Goal: Information Seeking & Learning: Learn about a topic

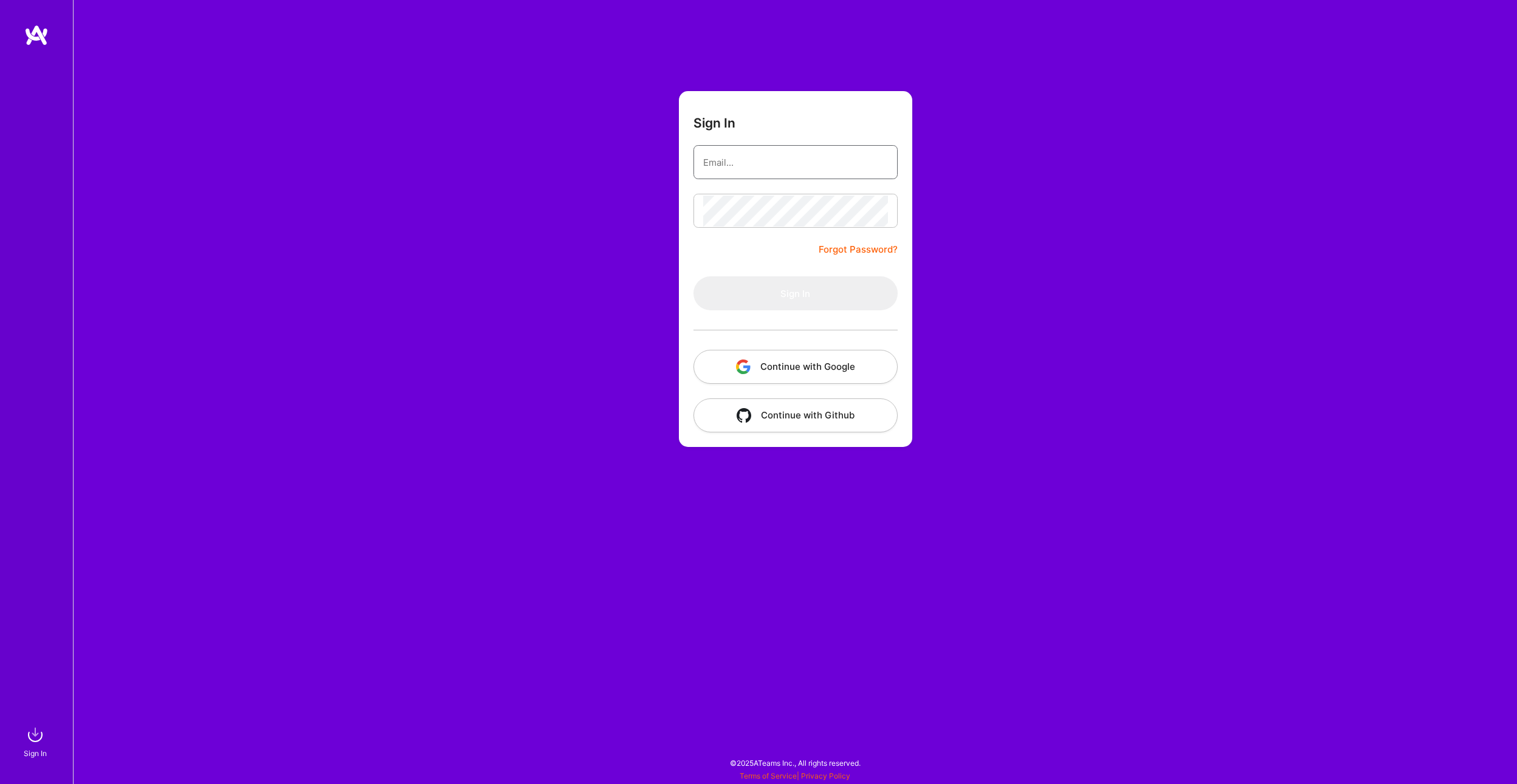
click at [748, 171] on input "email" at bounding box center [796, 162] width 185 height 31
click at [737, 234] on form "Sign In Forgot Password? Sign In Continue with Google Continue with Github" at bounding box center [796, 268] width 233 height 356
click at [738, 157] on input "email" at bounding box center [796, 162] width 185 height 31
type input "asdasd"
drag, startPoint x: 770, startPoint y: 140, endPoint x: 784, endPoint y: 170, distance: 33.1
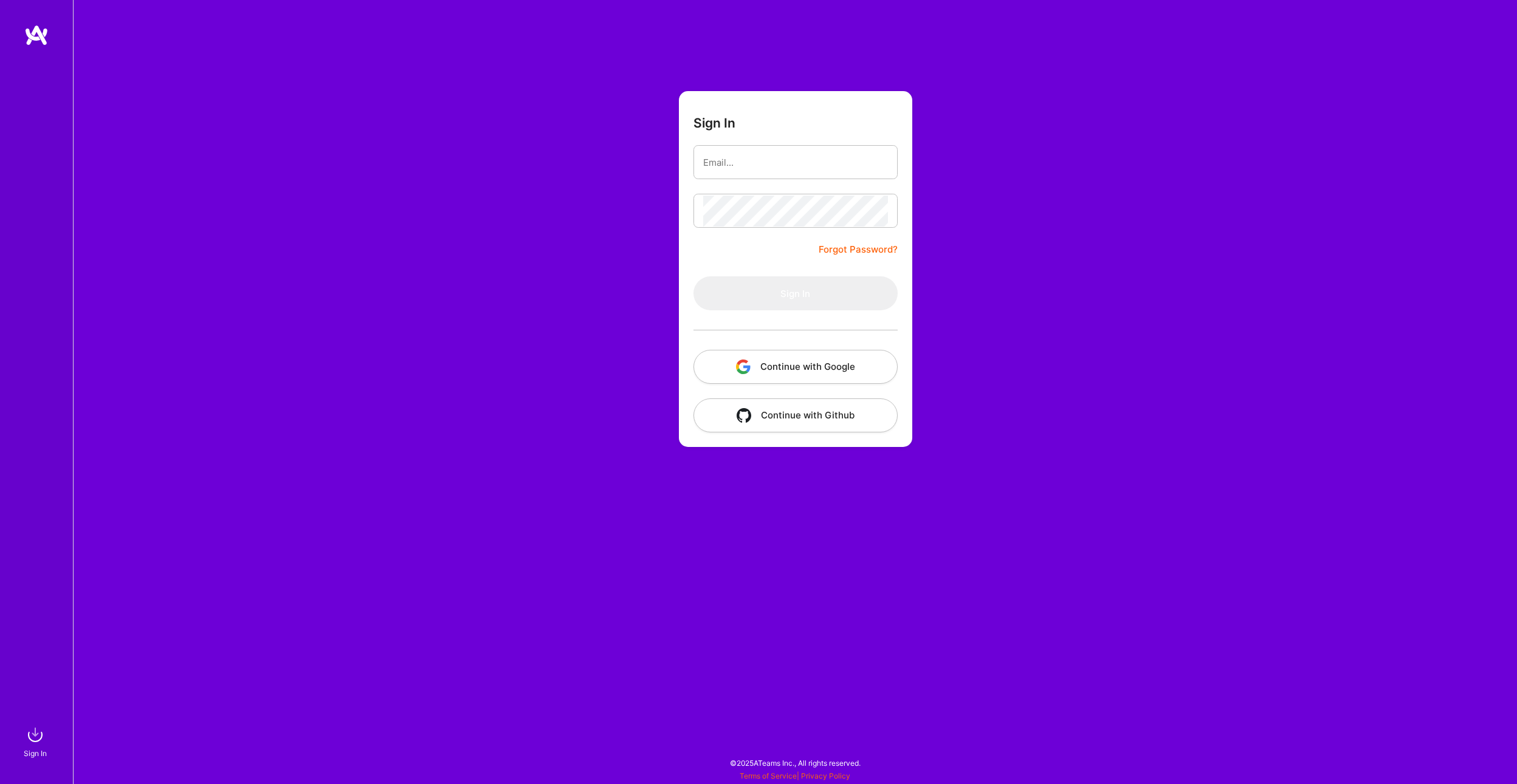
click at [770, 141] on form "Sign In Forgot Password? Sign In Continue with Google Continue with Github" at bounding box center [796, 268] width 233 height 356
click at [751, 162] on input "email" at bounding box center [796, 162] width 185 height 31
type input "[EMAIL_ADDRESS][DOMAIN_NAME]"
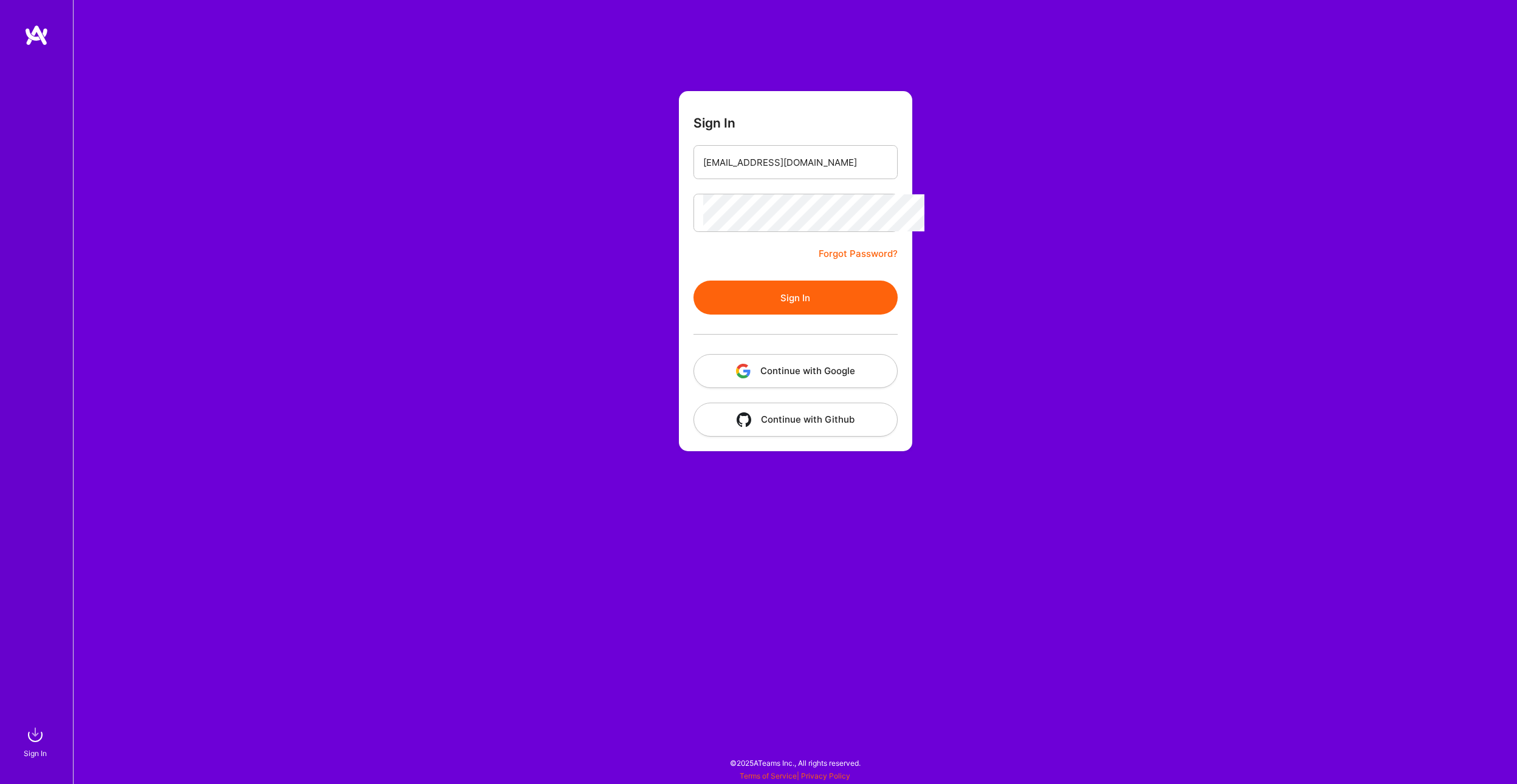
click at [791, 287] on button "Sign In" at bounding box center [796, 298] width 204 height 34
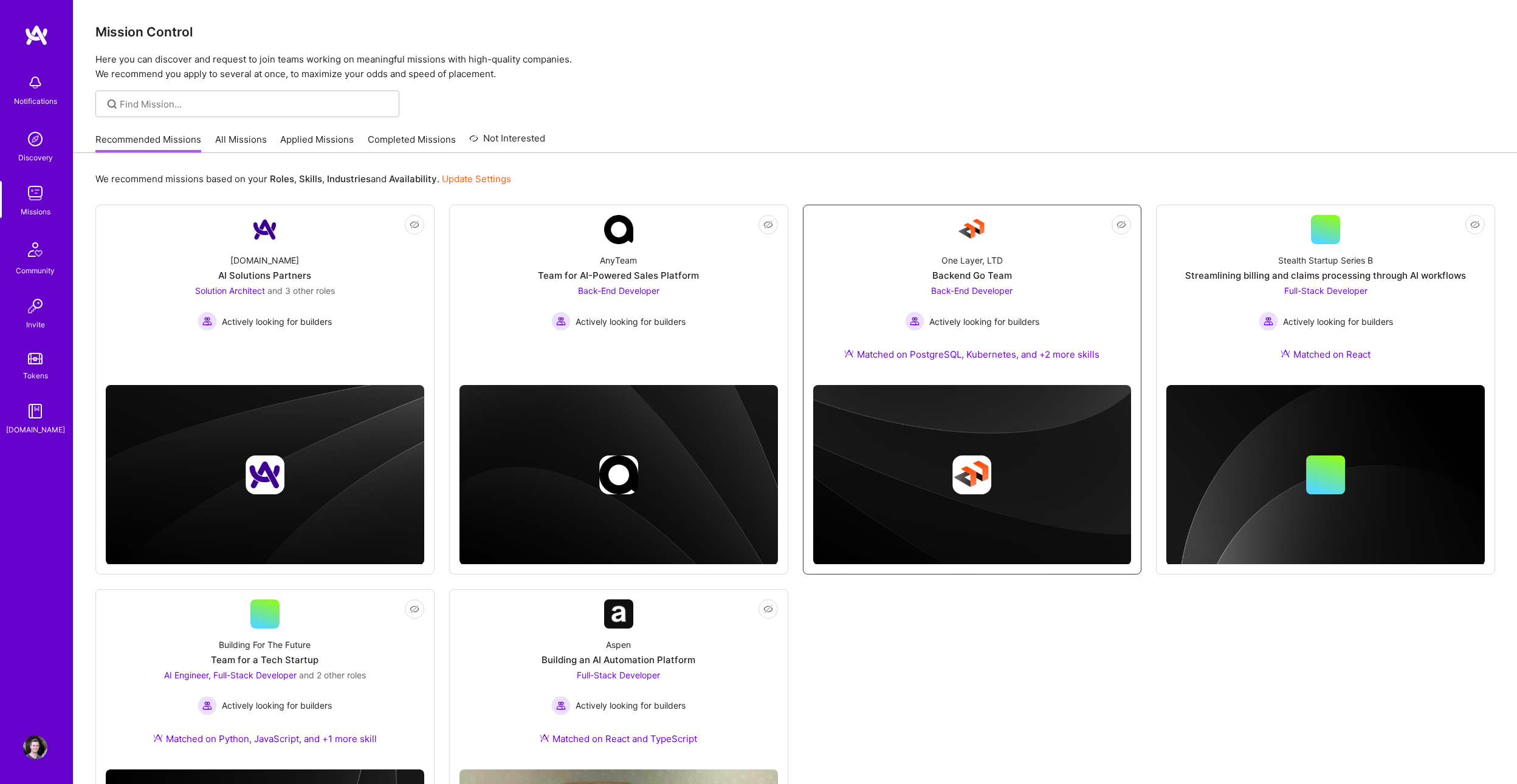
click at [1069, 289] on div "One Layer, LTD Backend Go Team Back-End Developer Actively looking for builders…" at bounding box center [972, 310] width 319 height 131
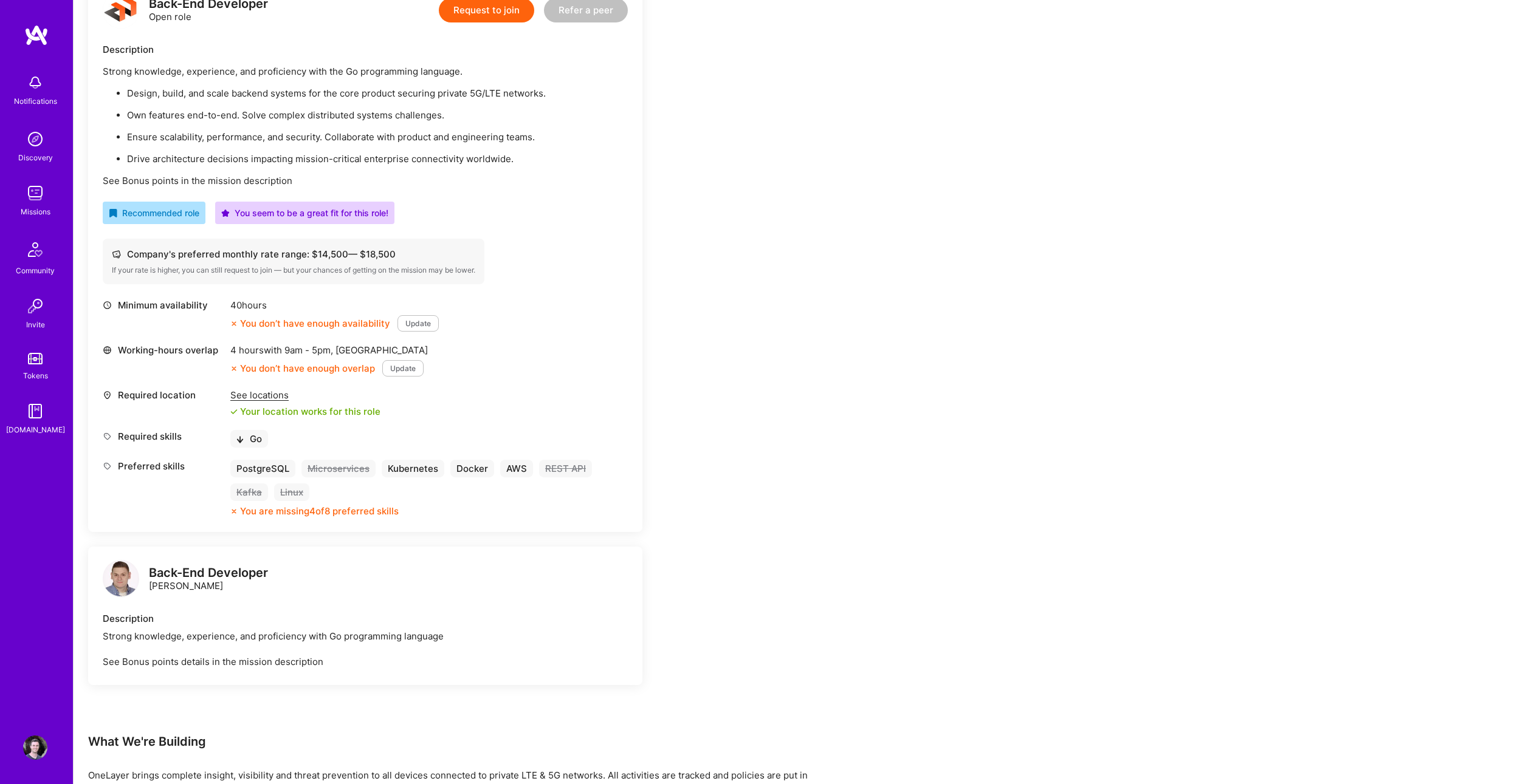
scroll to position [151, 0]
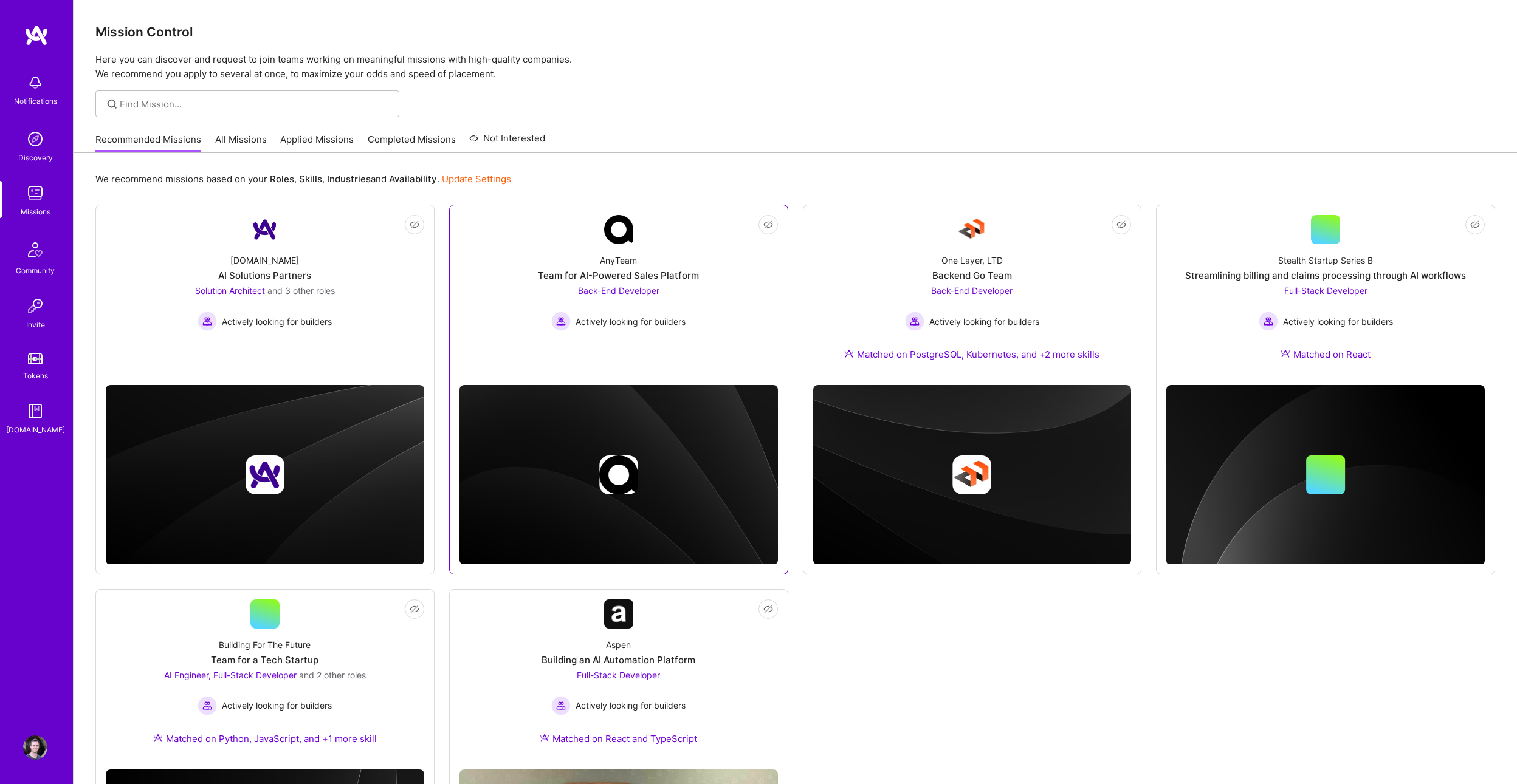
click at [533, 310] on div "AnyTeam Team for AI-Powered Sales Platform Back-End Developer Actively looking …" at bounding box center [619, 287] width 319 height 87
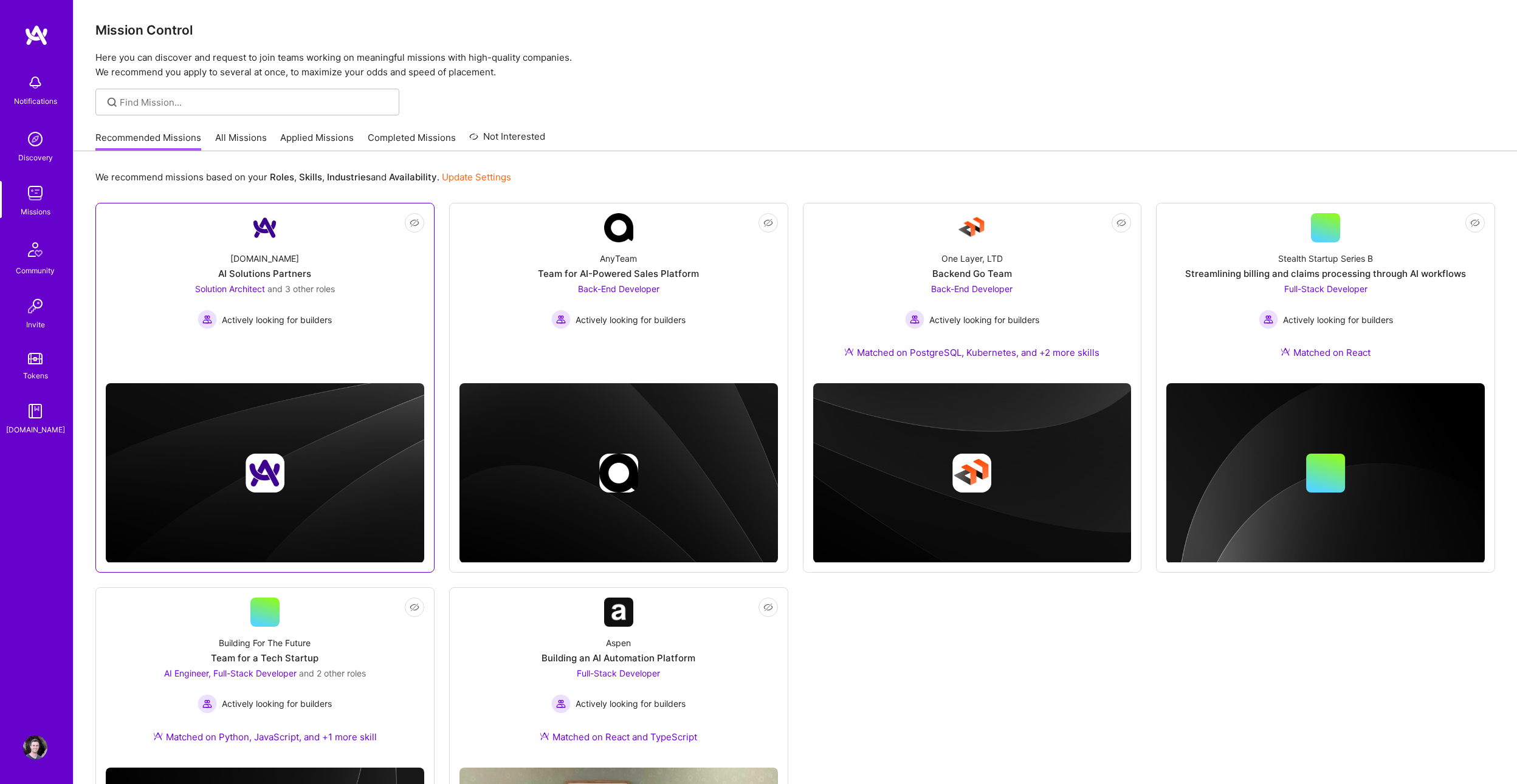
scroll to position [2, 0]
click at [366, 323] on div "[DOMAIN_NAME] AI Solutions Partners Solution Architect and 3 other roles Active…" at bounding box center [265, 285] width 319 height 87
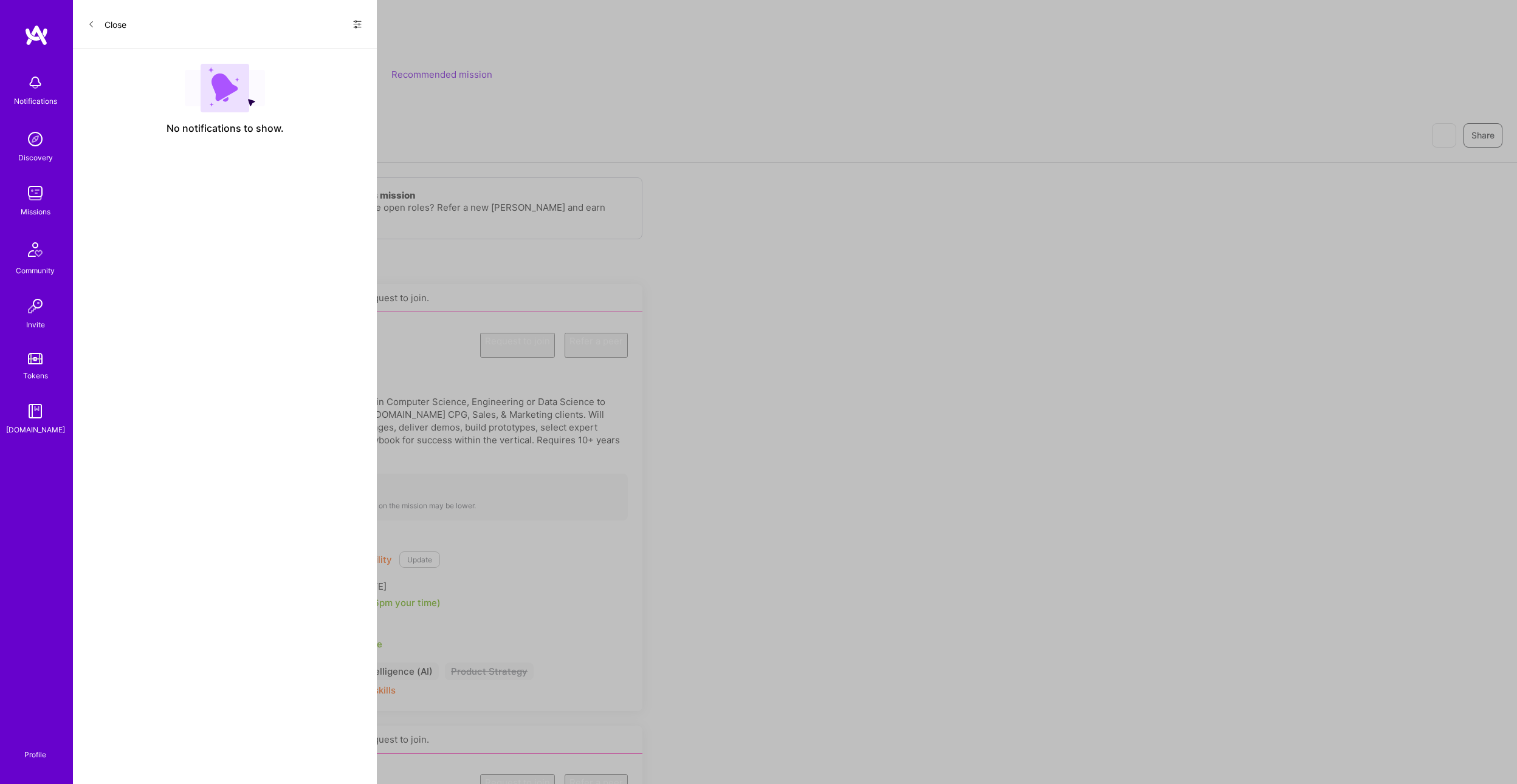
scroll to position [2, 0]
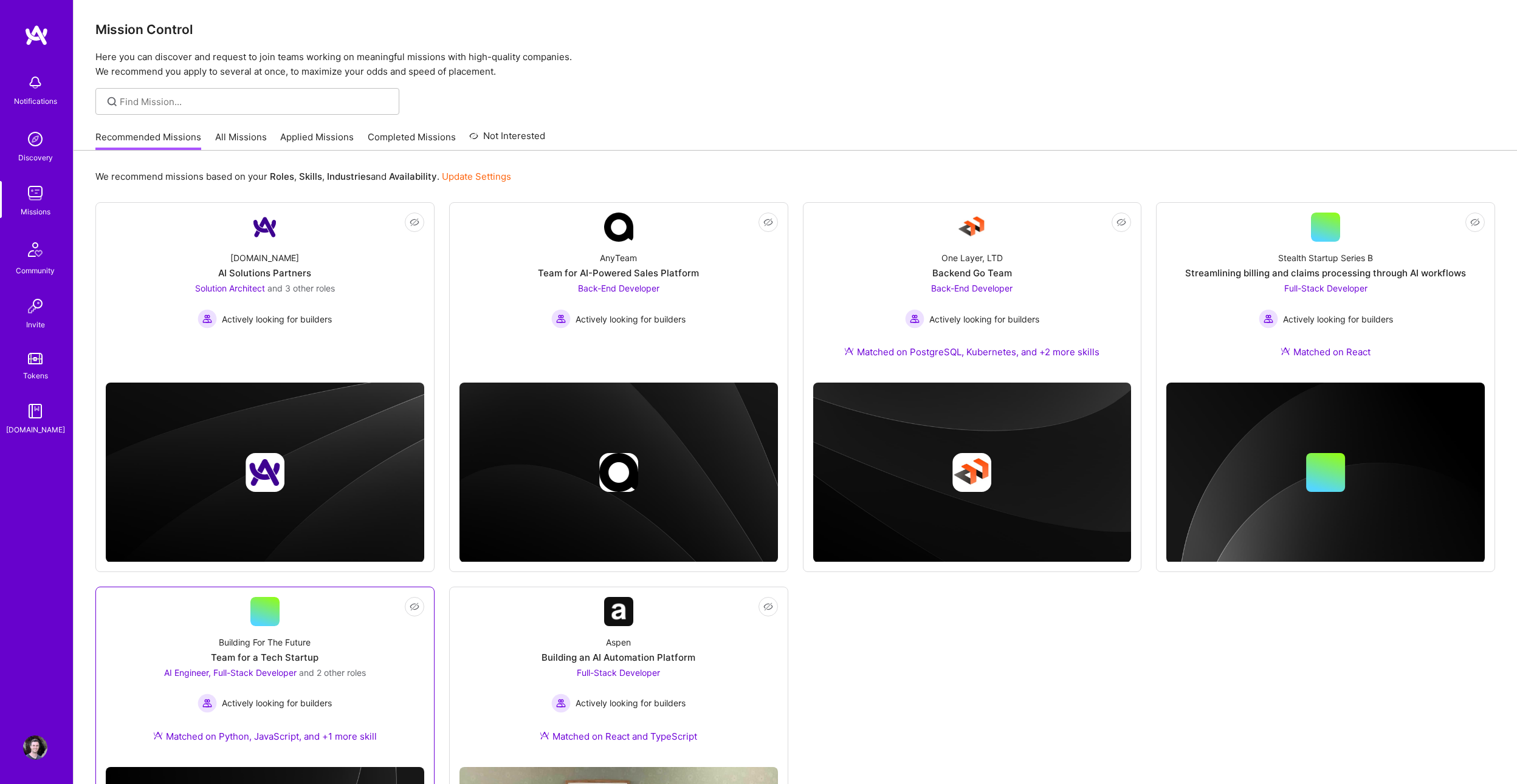
click at [368, 609] on link "Not Interested Building For The Future Team for a Tech Startup AI Engineer, Ful…" at bounding box center [265, 677] width 319 height 161
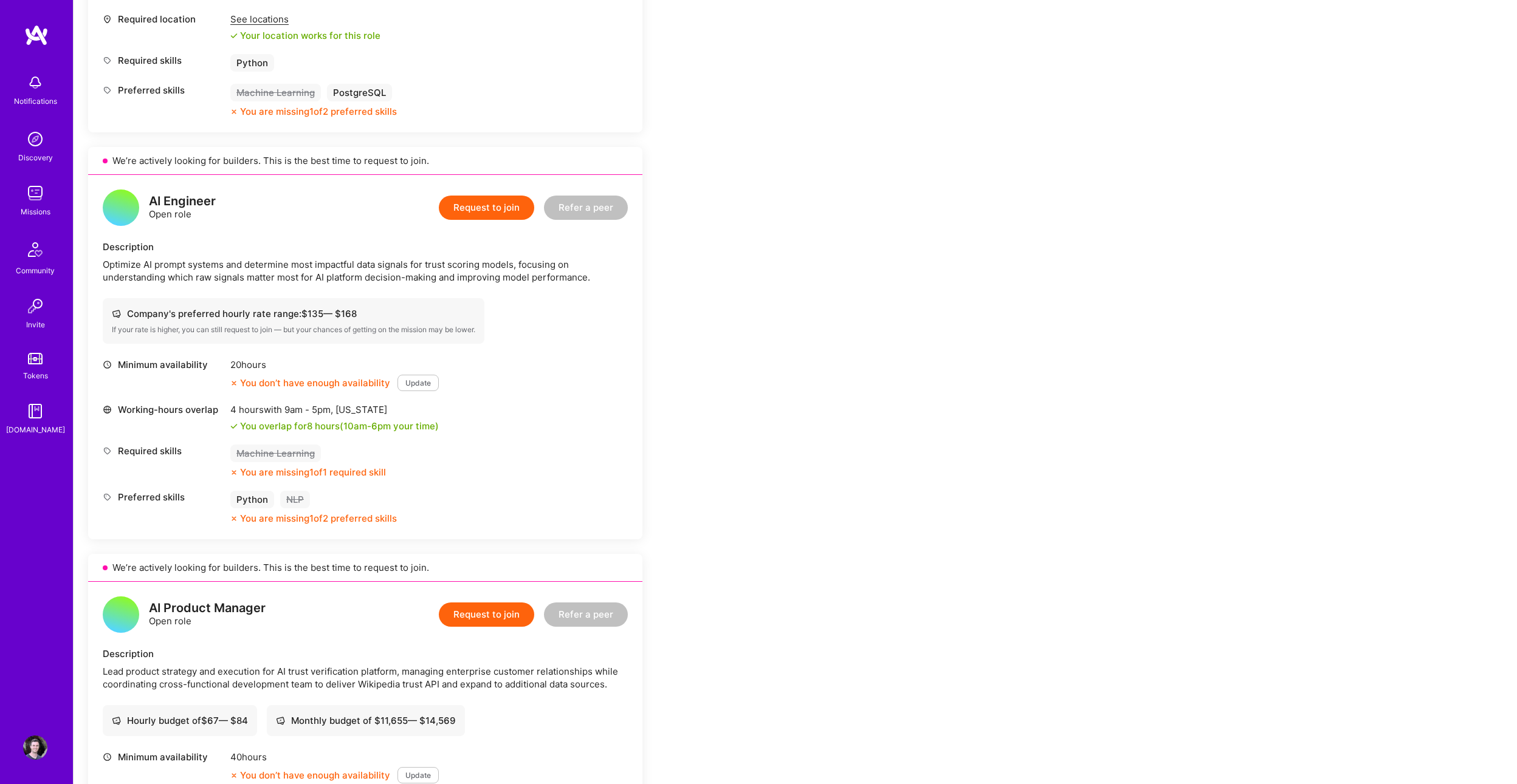
scroll to position [1014, 0]
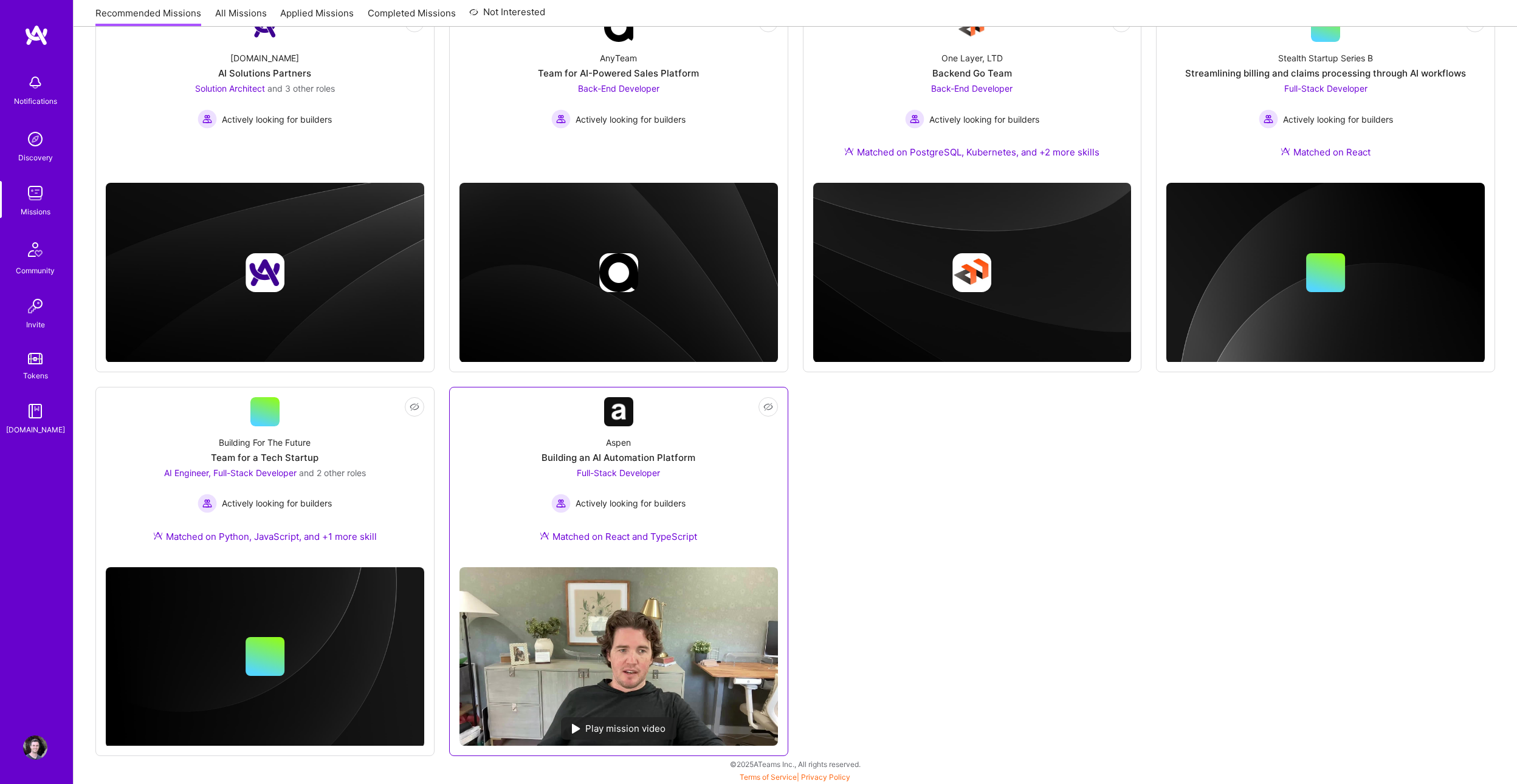
scroll to position [204, 0]
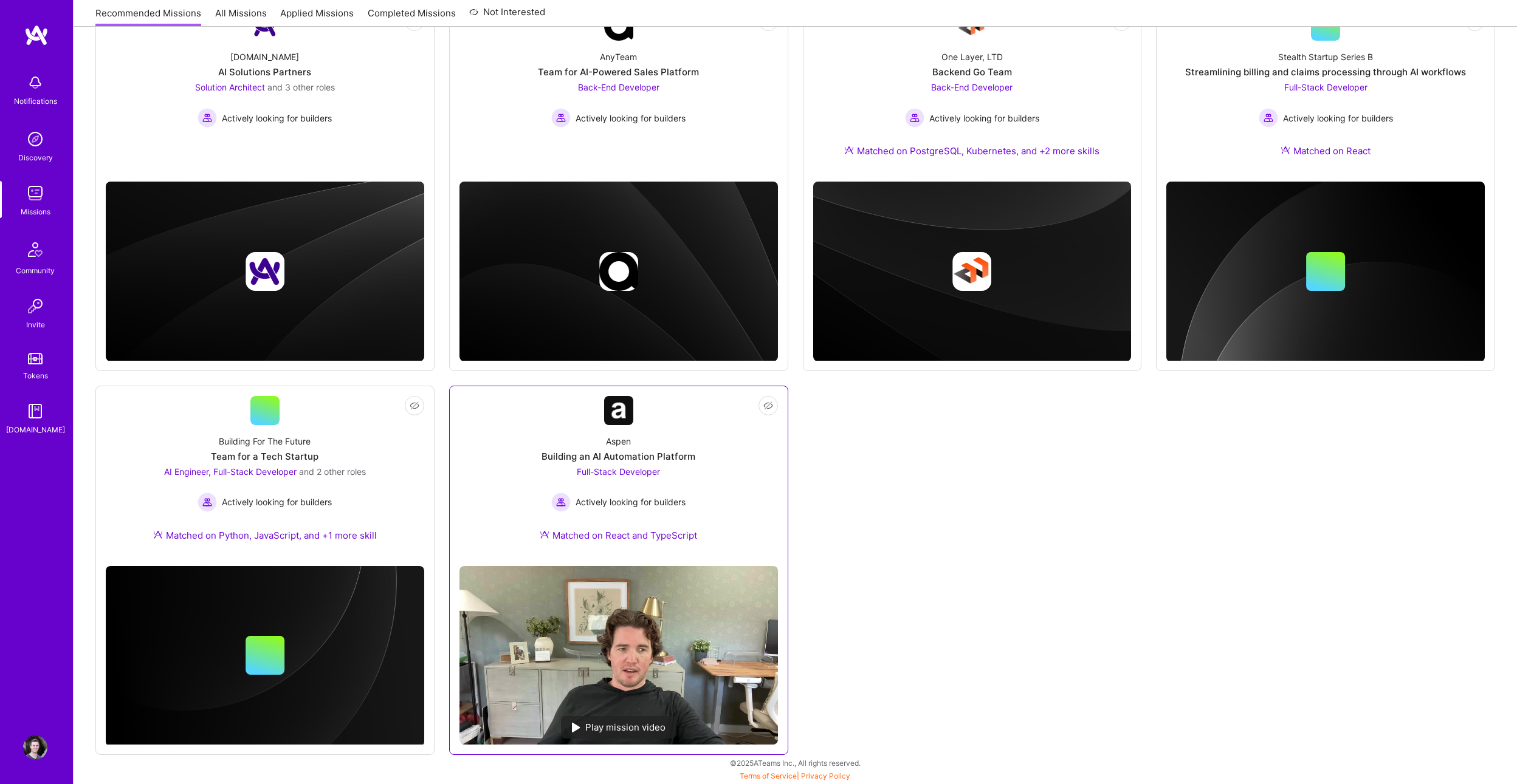
click at [489, 475] on div "Aspen Building an AI Automation Platform Full-Stack Developer Actively looking …" at bounding box center [619, 490] width 319 height 131
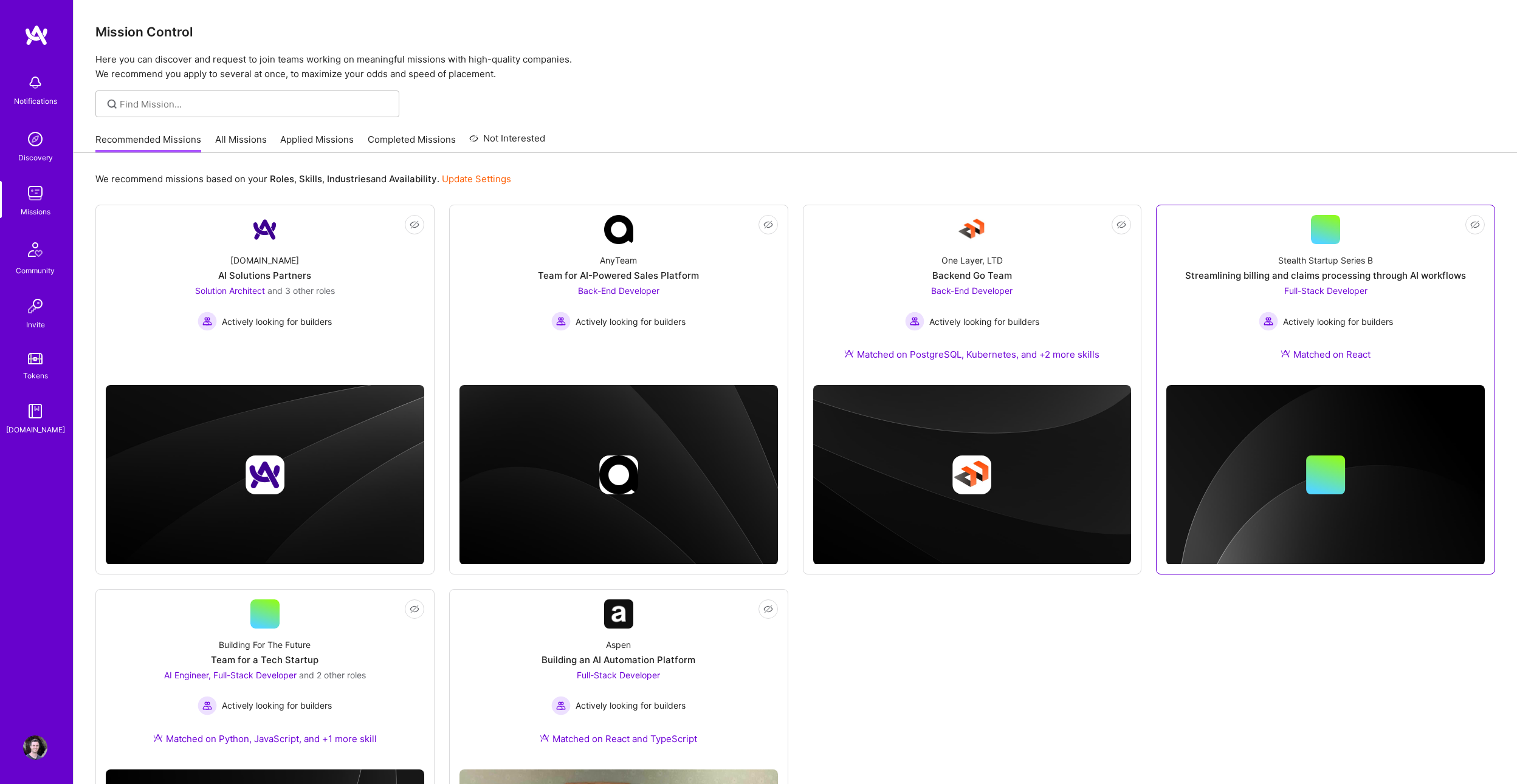
click at [1409, 245] on div "Stealth Startup Series B Streamlining billing and claims processing through AI …" at bounding box center [1326, 310] width 319 height 131
click at [244, 138] on link "All Missions" at bounding box center [240, 142] width 52 height 20
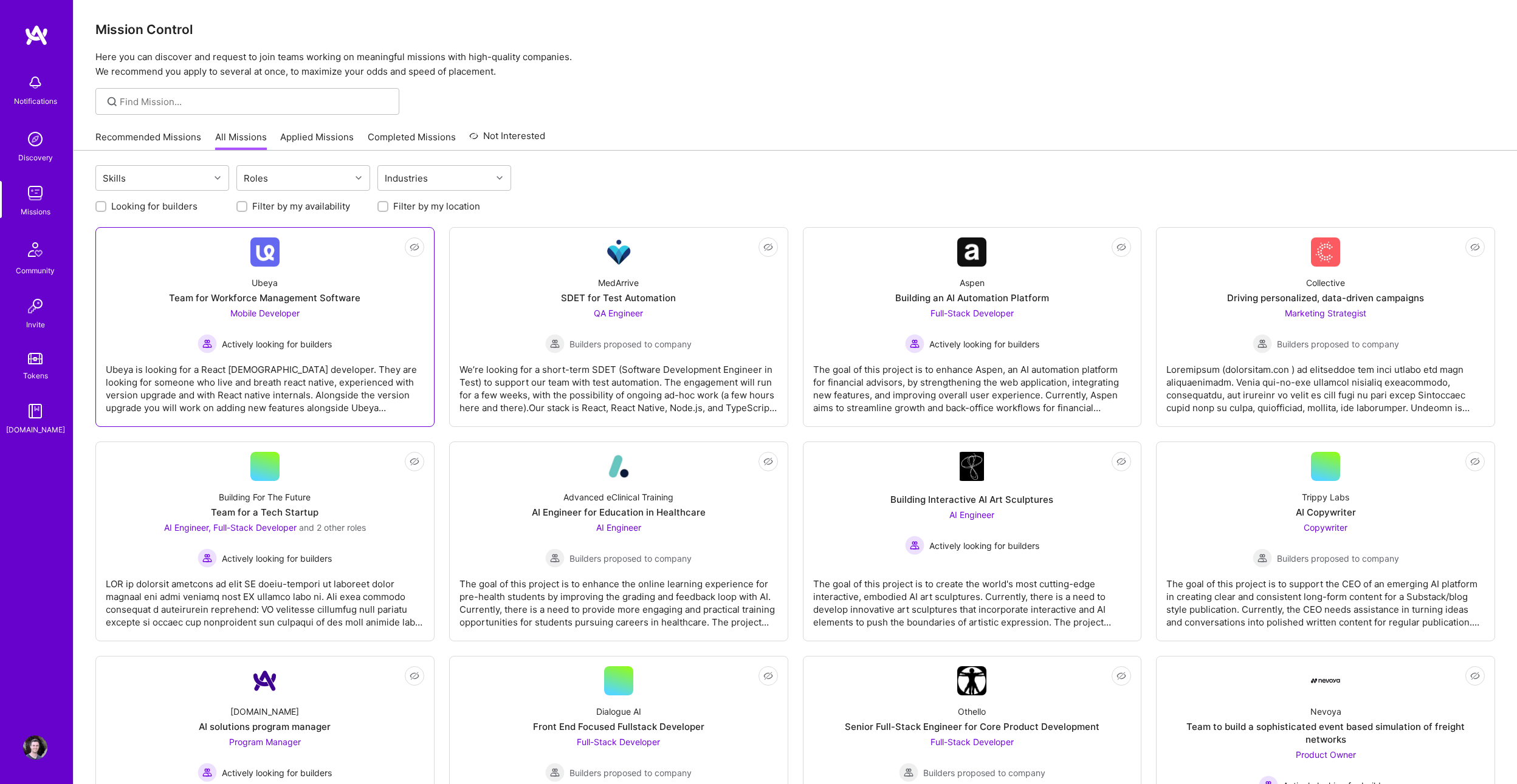
scroll to position [5, 0]
click at [410, 312] on div "Ubeya Team for Workforce Management Software Mobile Developer Actively looking …" at bounding box center [265, 307] width 319 height 87
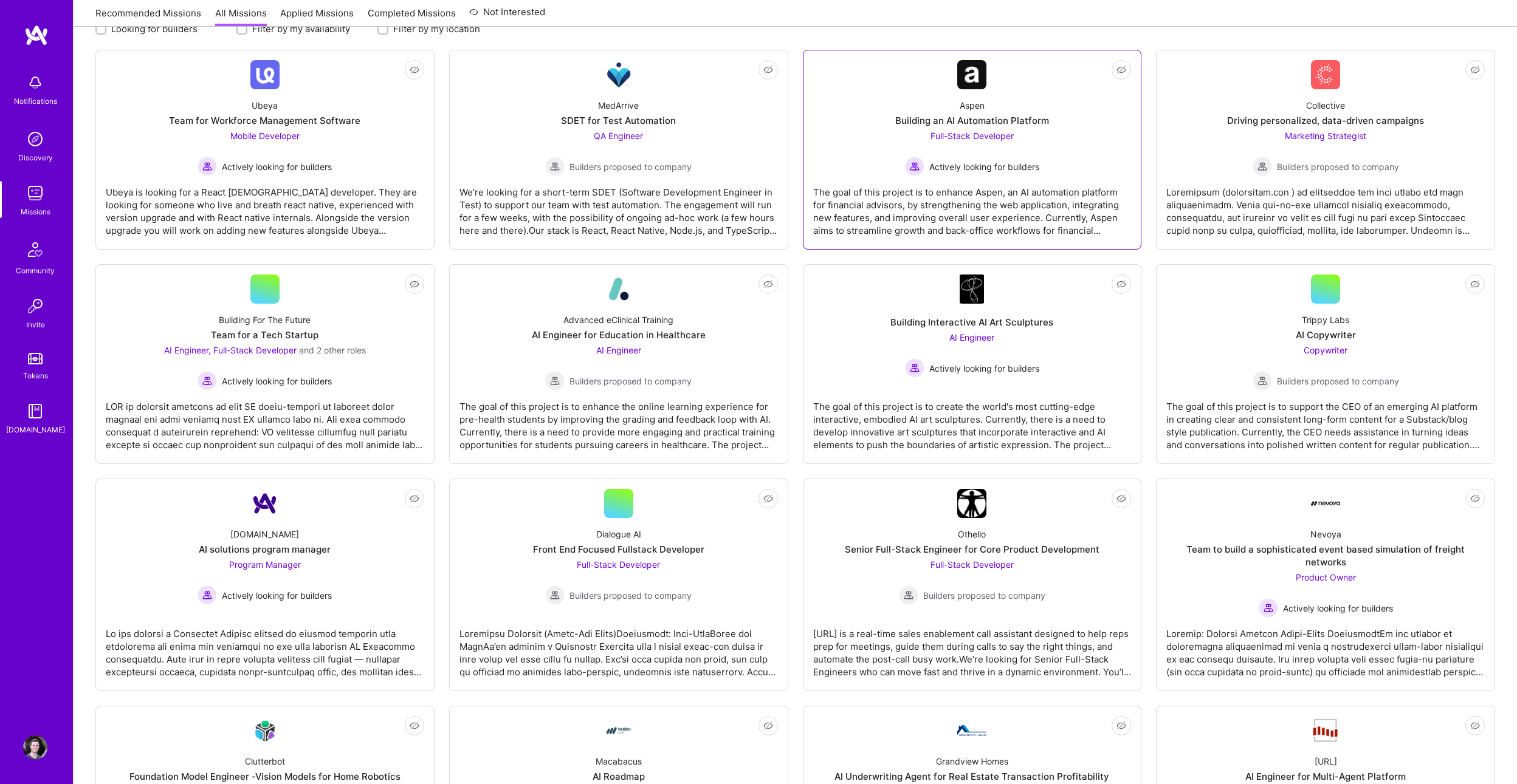
scroll to position [181, 0]
click at [855, 316] on div "Building Interactive AI Art Sculptures AI Engineer Actively looking for builders" at bounding box center [972, 340] width 319 height 74
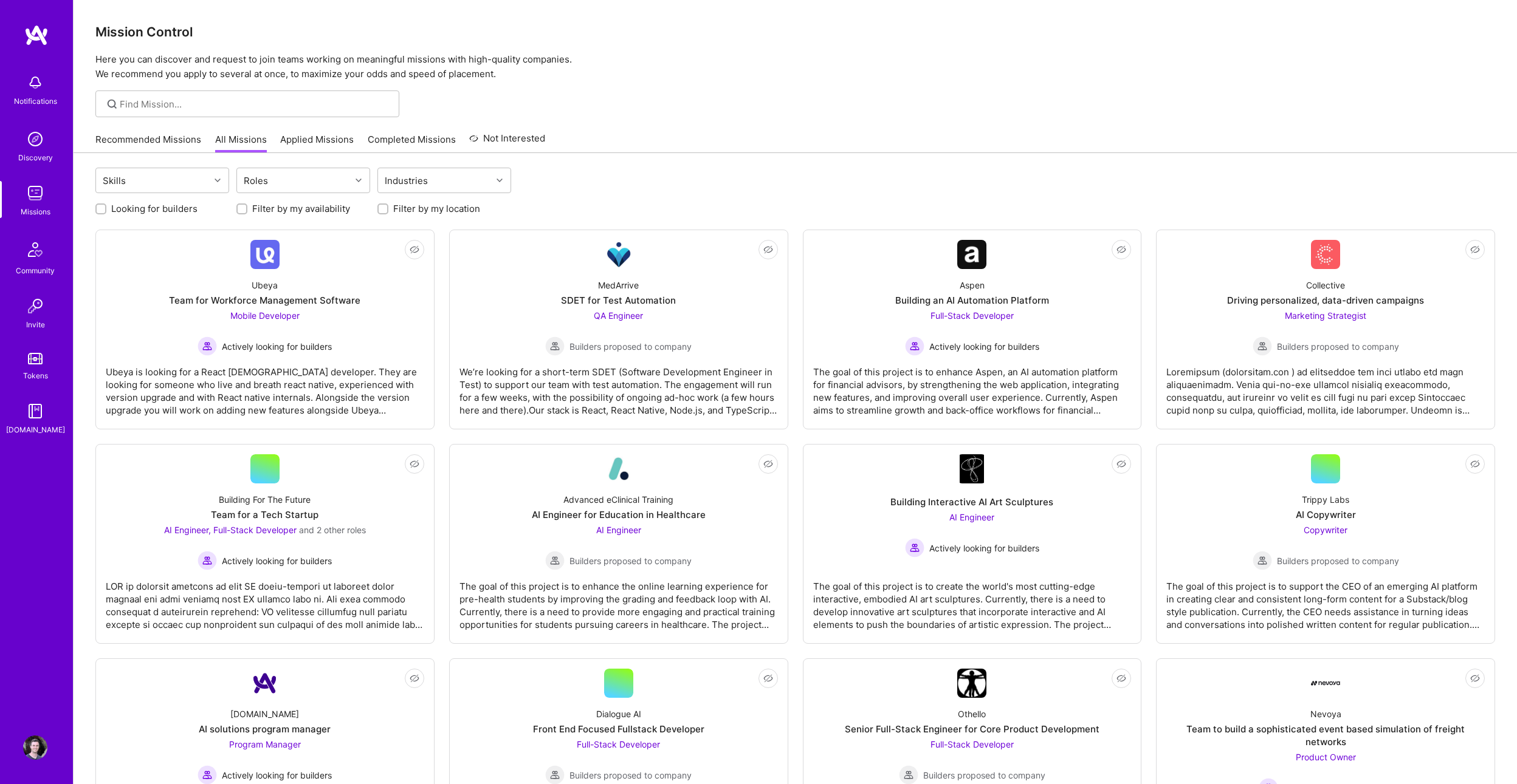
scroll to position [181, 0]
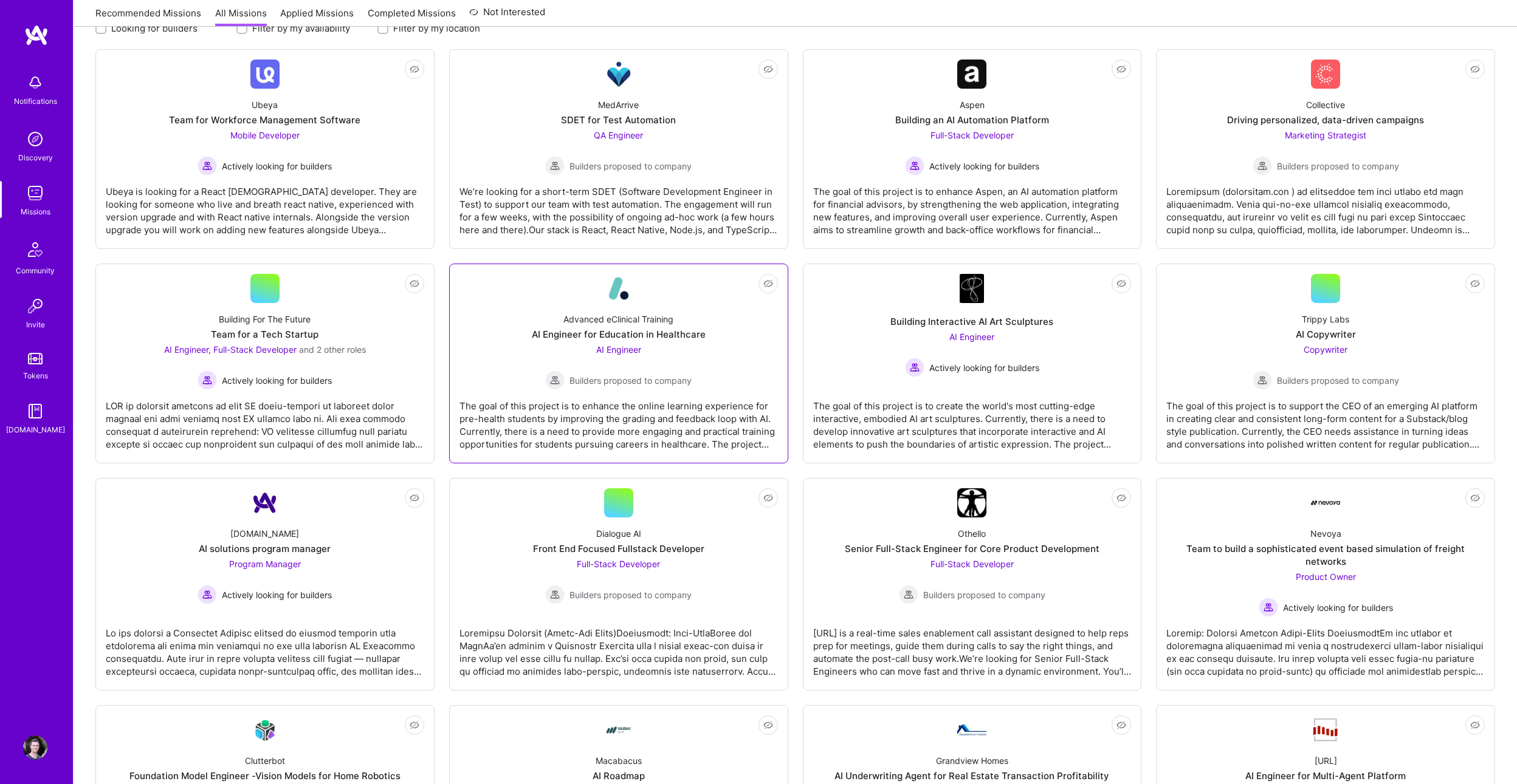
click at [731, 333] on div "Advanced eClinical Training AI Engineer for Education in Healthcare AI Engineer…" at bounding box center [619, 346] width 319 height 87
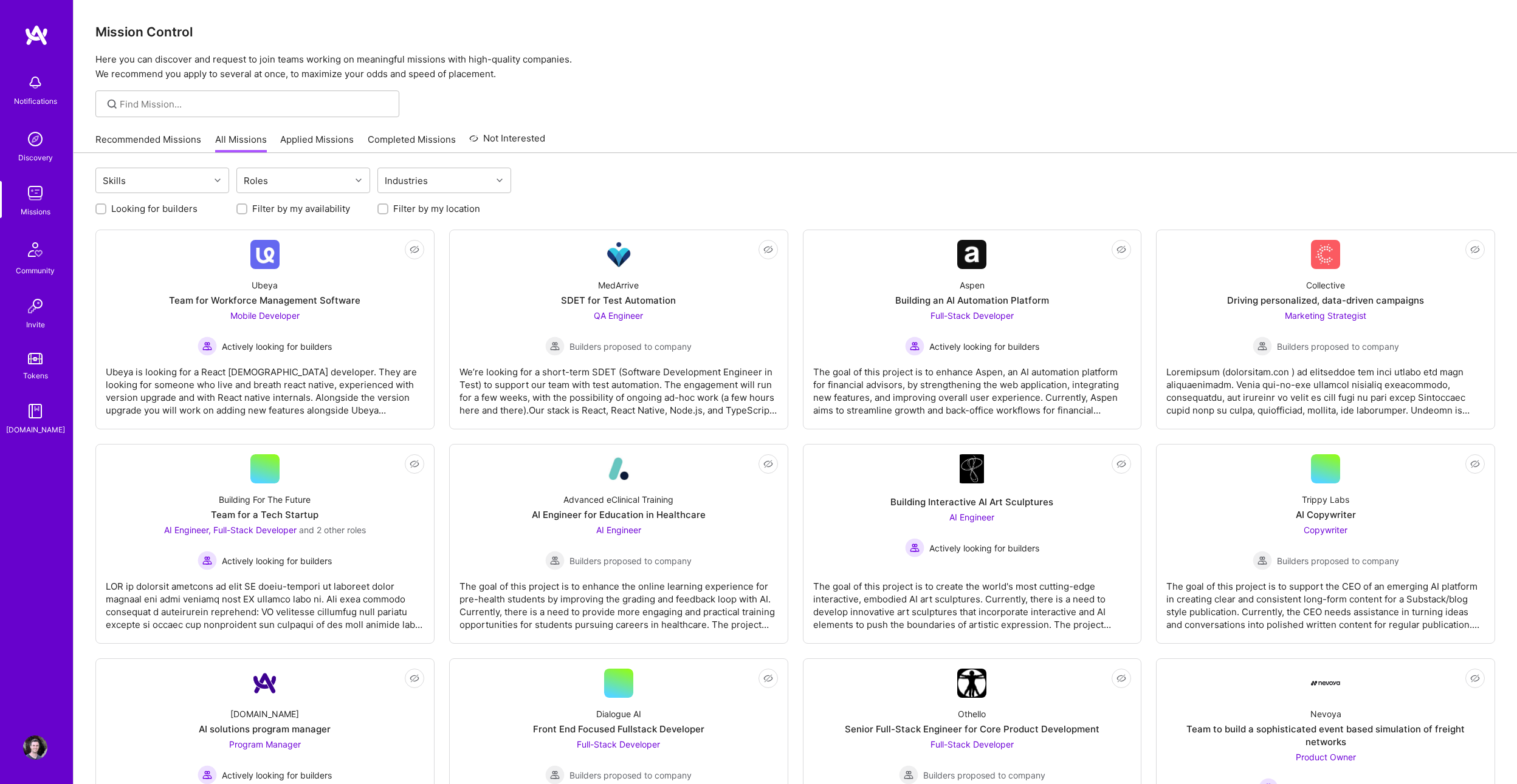
scroll to position [181, 0]
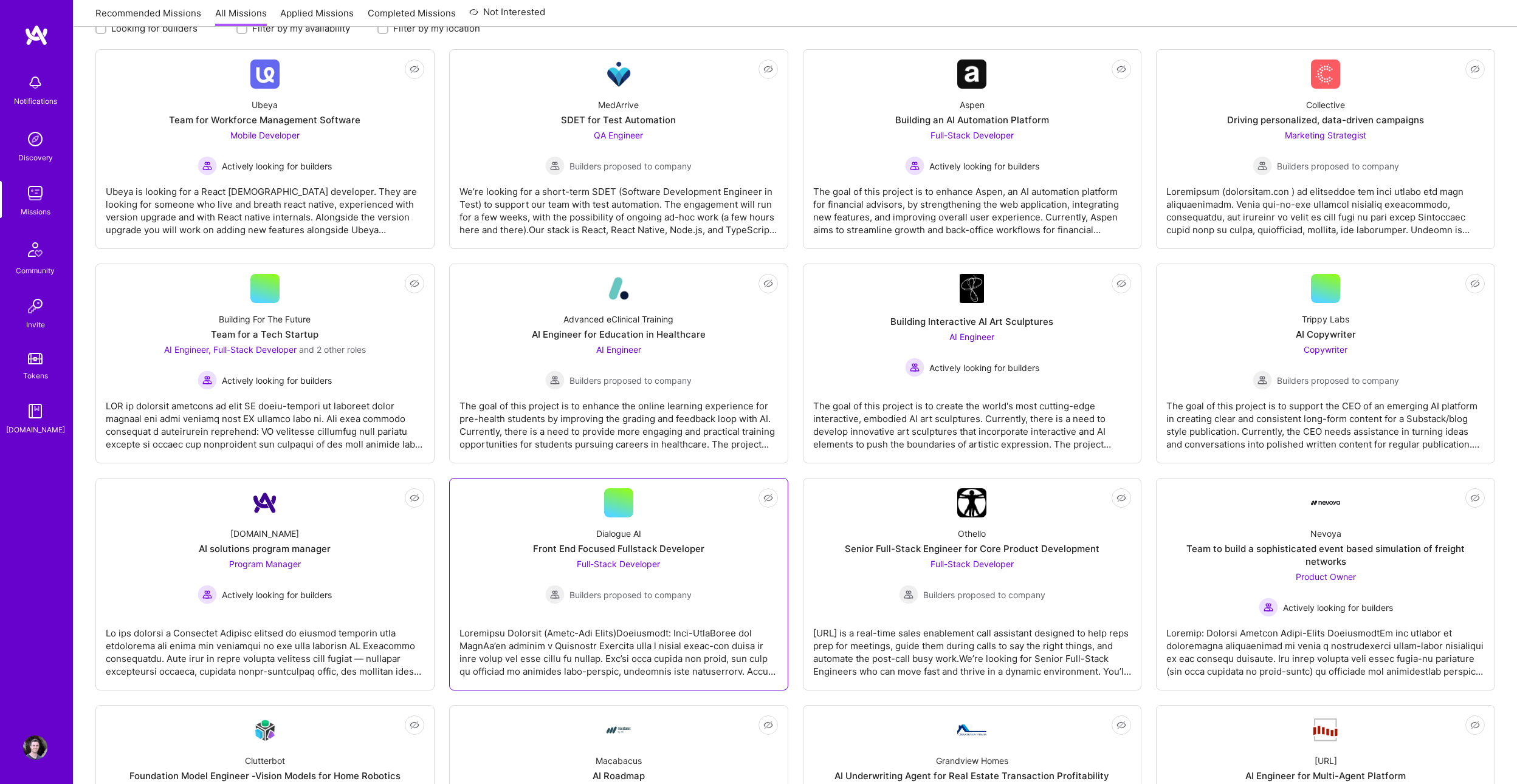
click at [506, 505] on link "Not Interested Dialogue AI Front End Focused Fullstack Developer Full-Stack Dev…" at bounding box center [619, 584] width 319 height 192
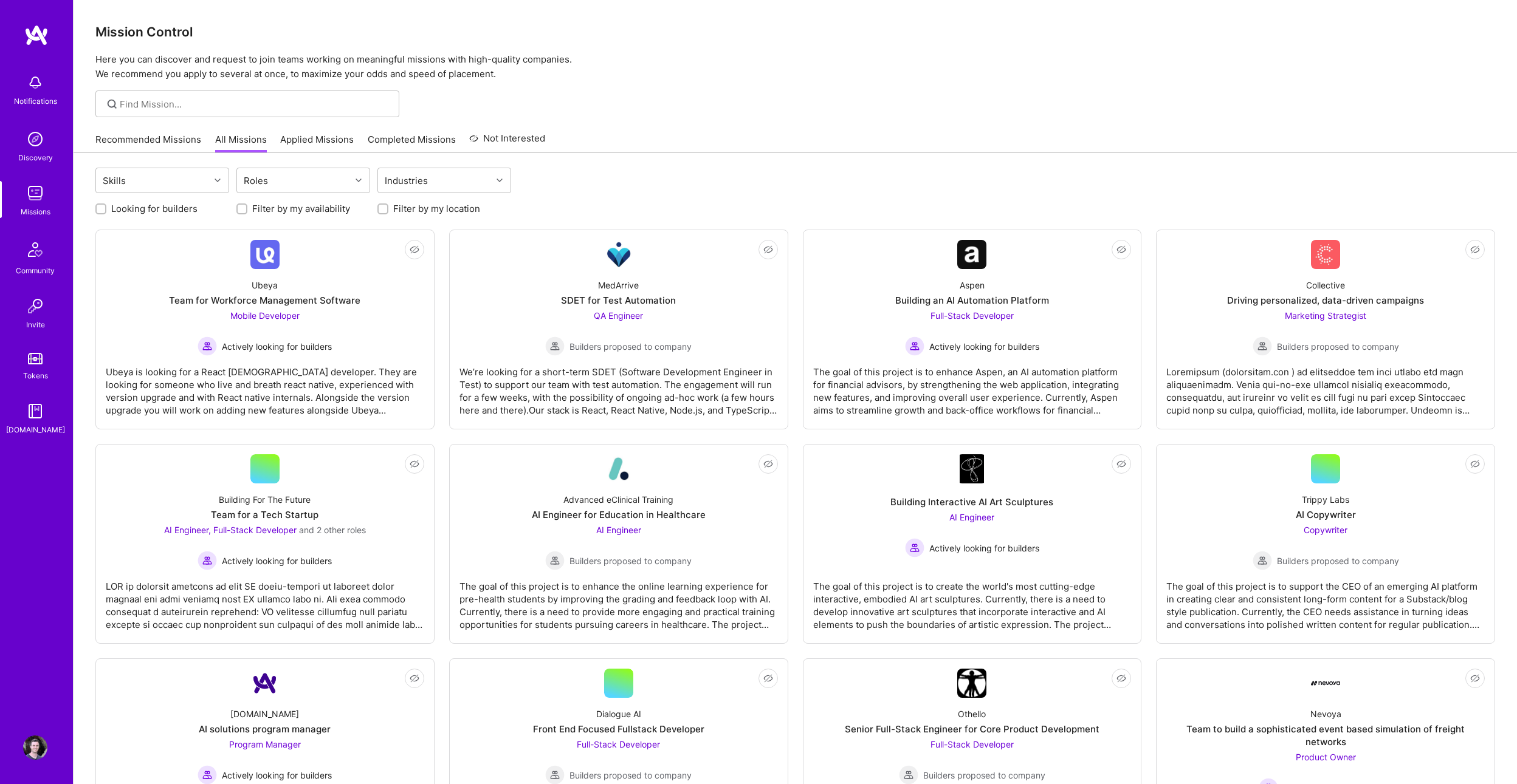
scroll to position [181, 0]
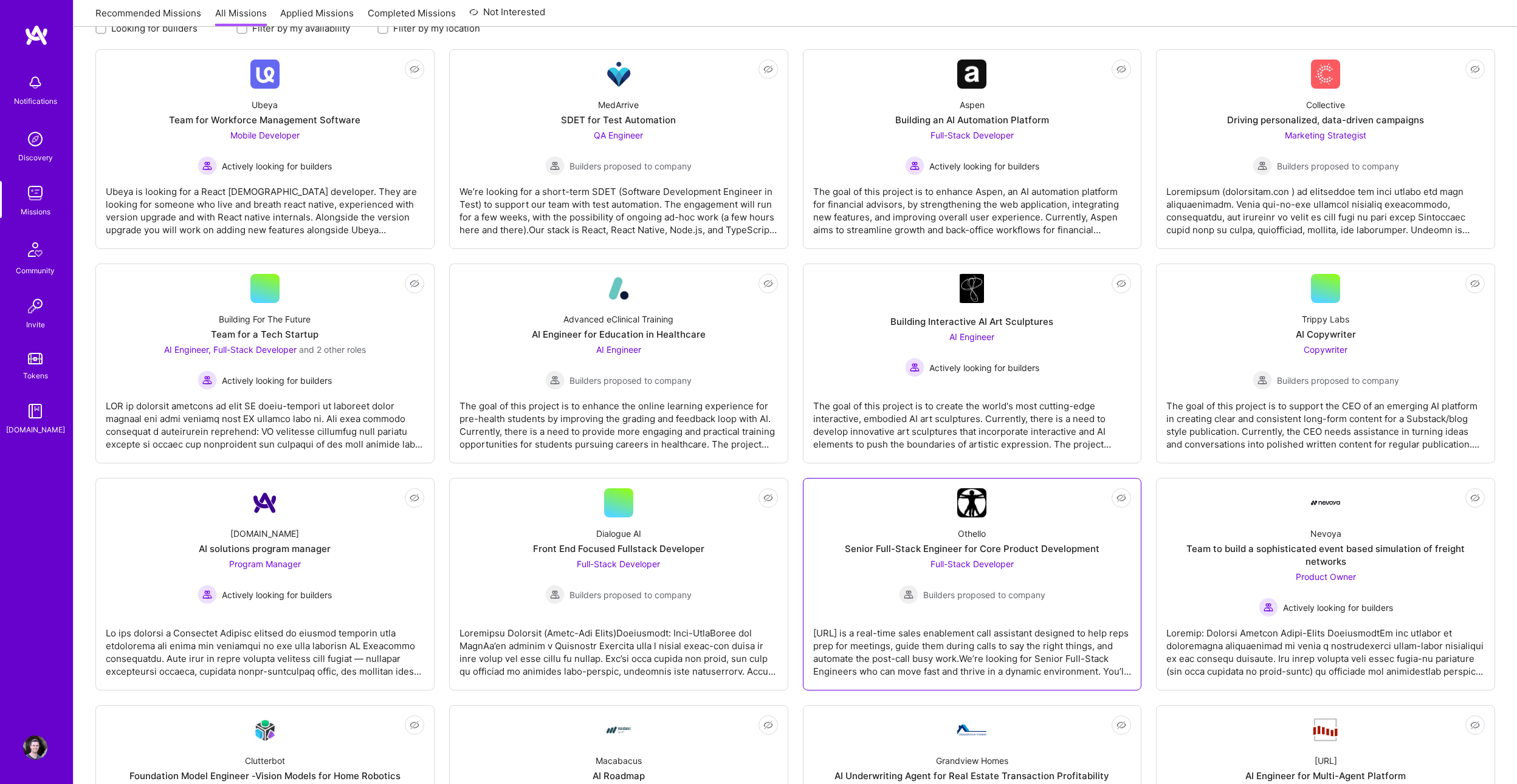
click at [1082, 545] on div "Senior Full-Stack Engineer for Core Product Development" at bounding box center [972, 549] width 255 height 13
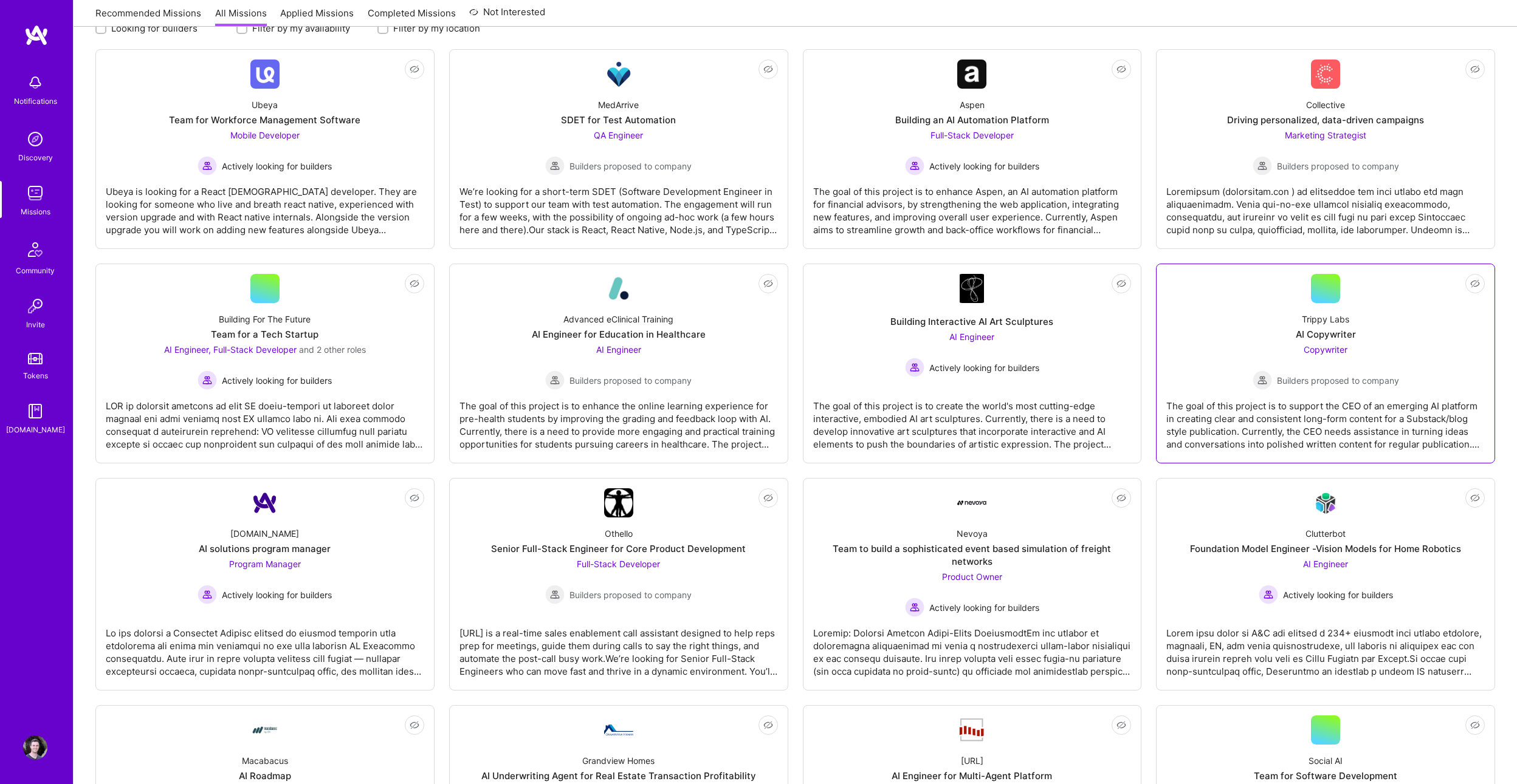
scroll to position [582, 0]
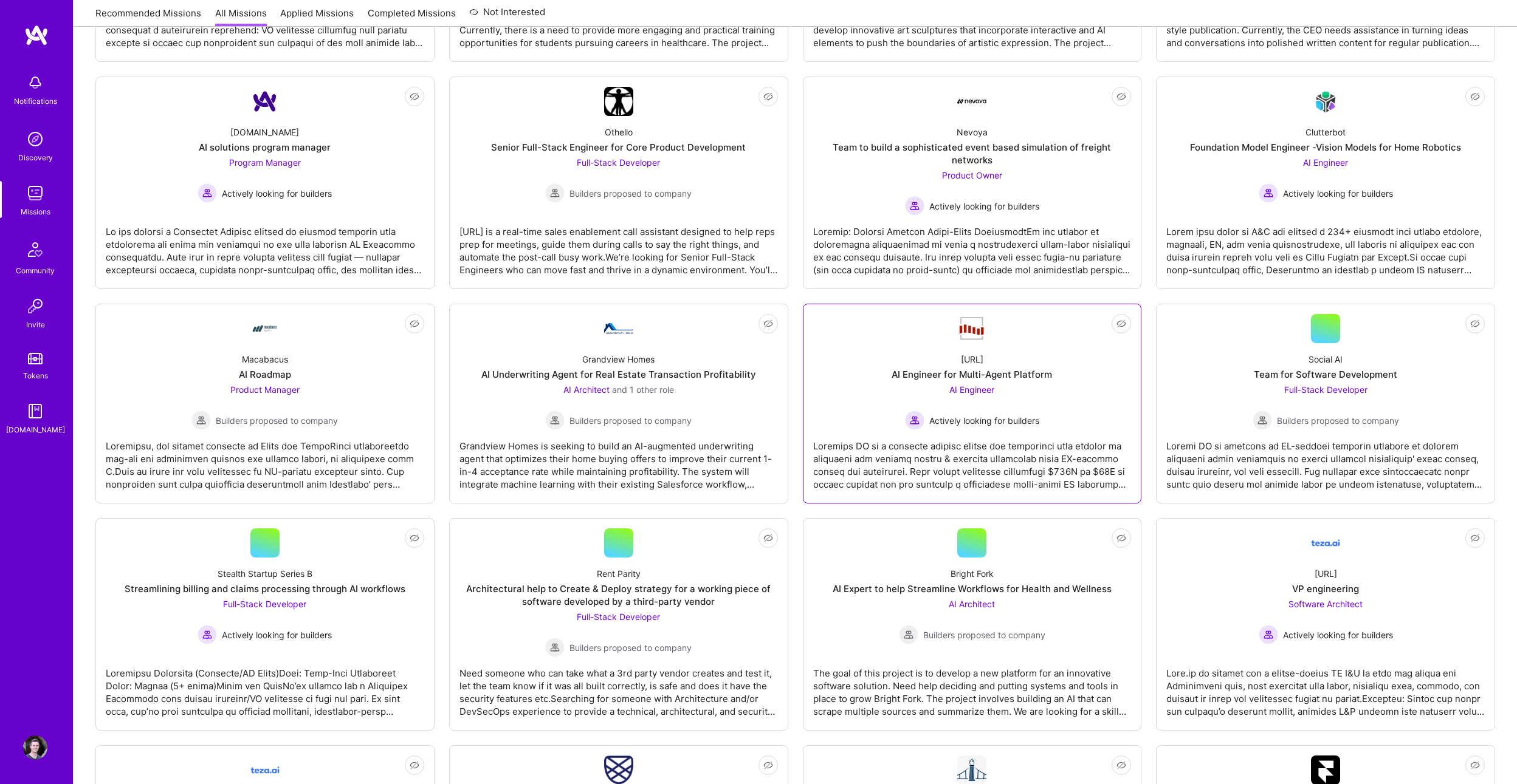
click at [1108, 357] on div "[URL] AI Engineer for Multi-Agent Platform AI Engineer Actively looking for bui…" at bounding box center [972, 386] width 319 height 87
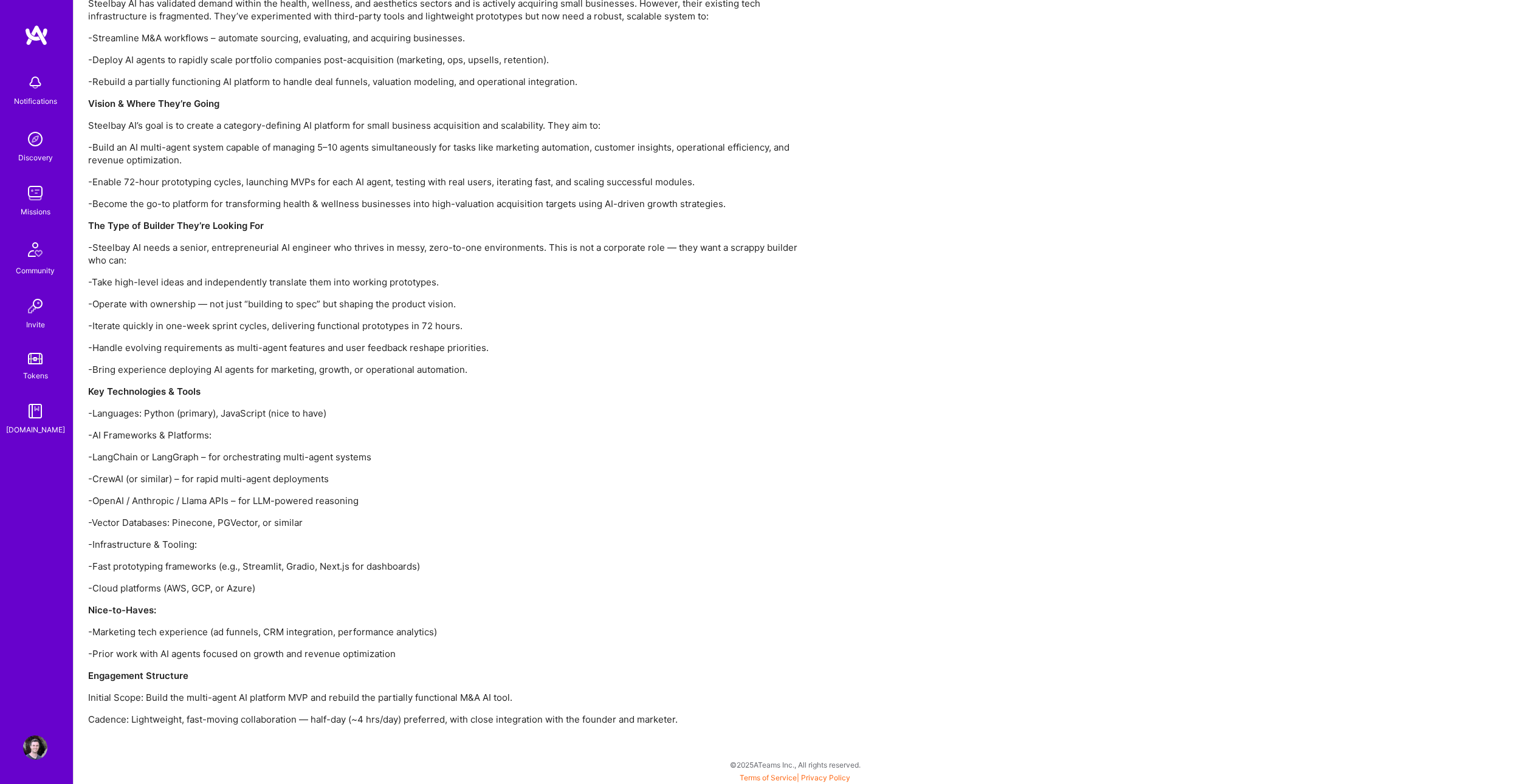
scroll to position [959, 0]
click at [92, 479] on p "-CrewAI (or similar) – for rapid multi-agent deployments" at bounding box center [453, 480] width 729 height 13
copy p "CrewAI"
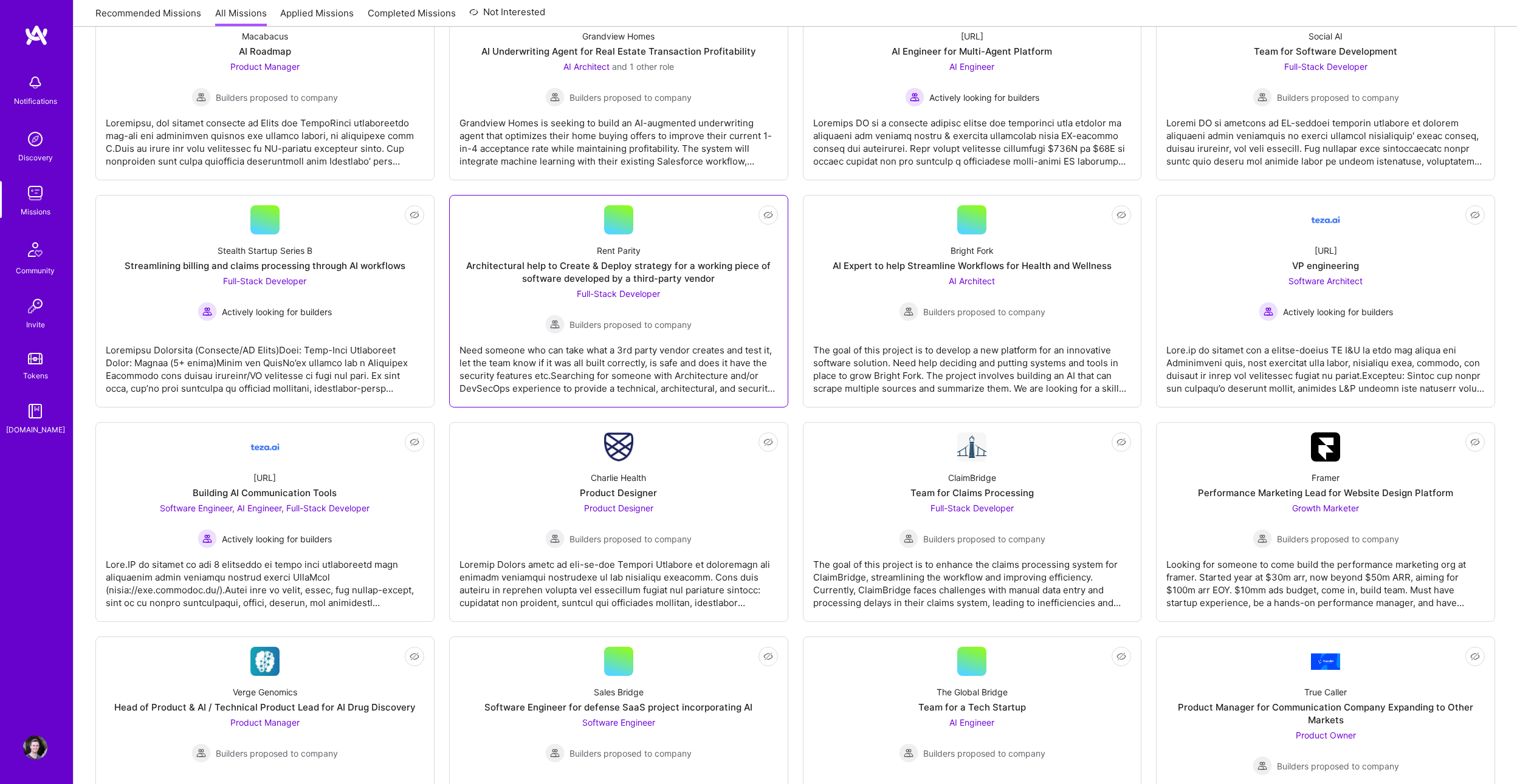
scroll to position [914, 0]
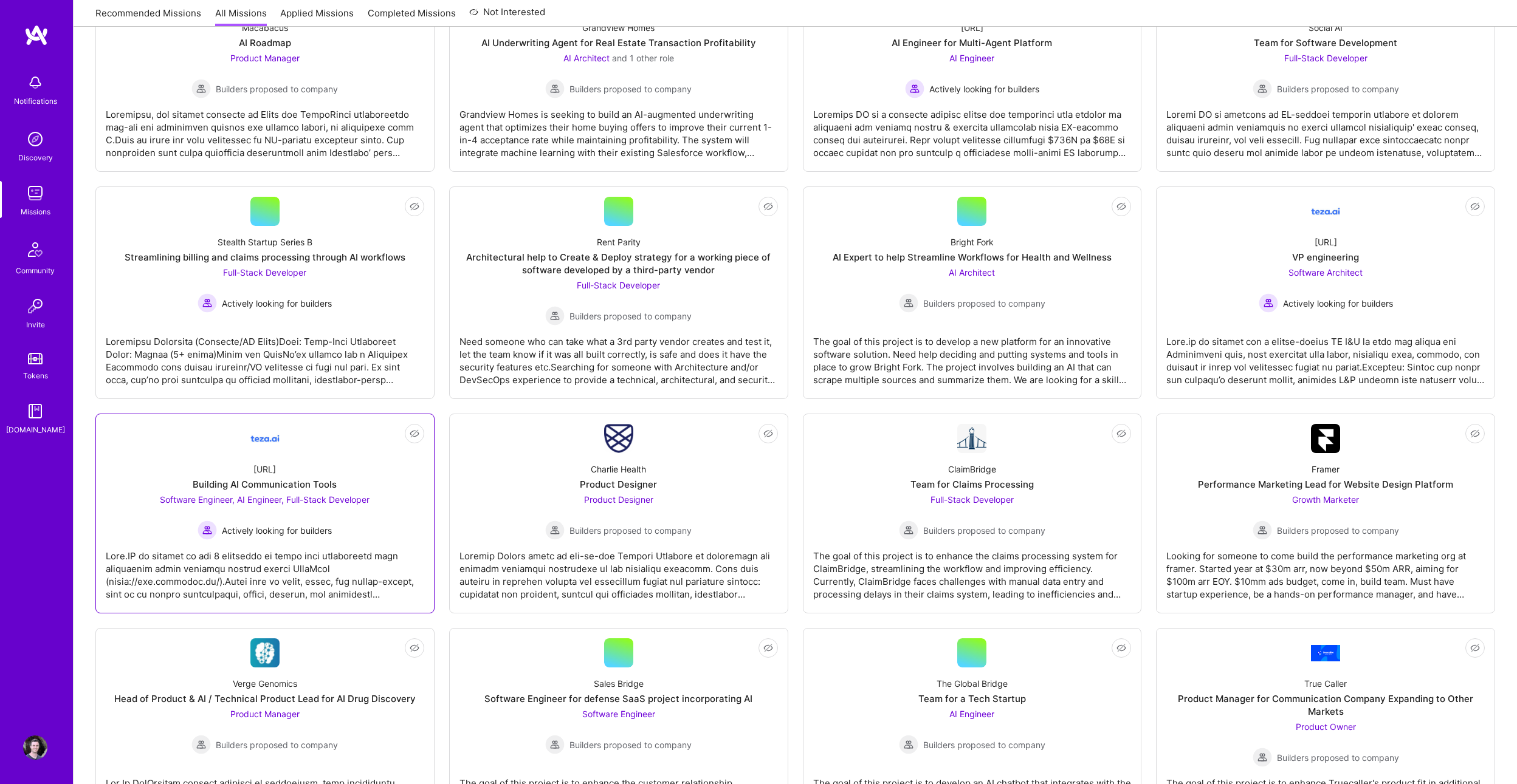
click at [390, 478] on div "[URL] Building AI Communication Tools Software Engineer, AI Engineer, Full-Stac…" at bounding box center [265, 496] width 319 height 87
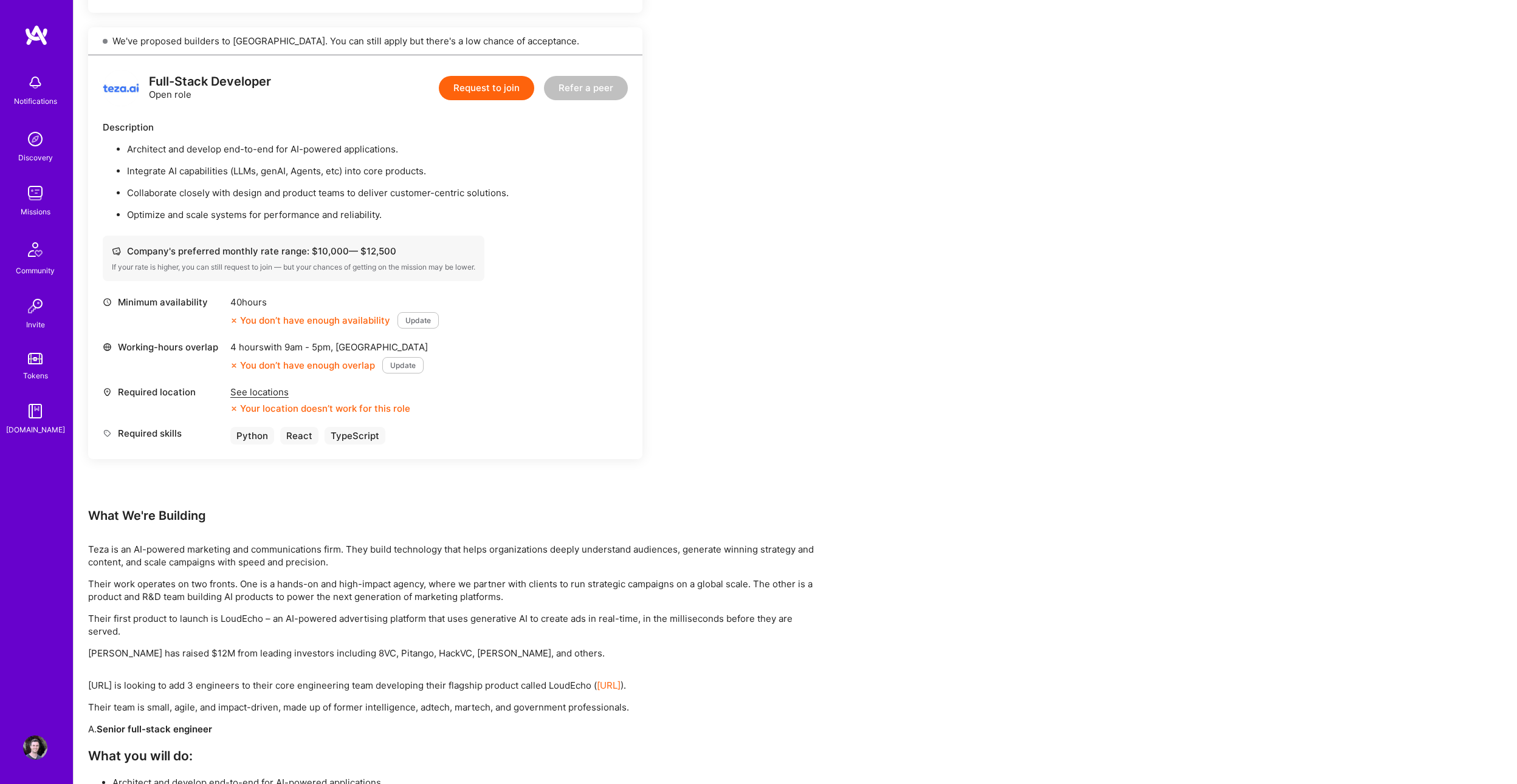
scroll to position [1219, 0]
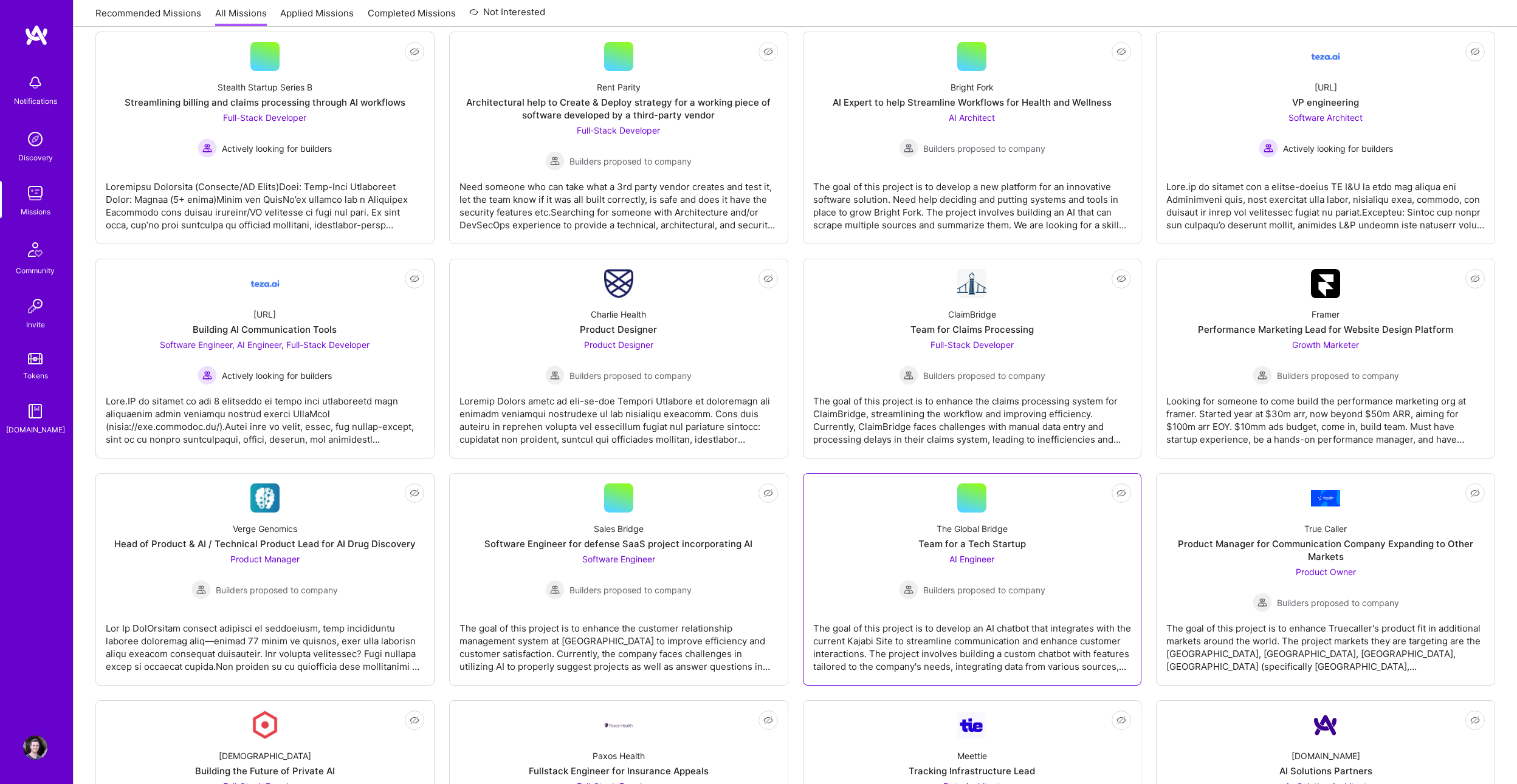
scroll to position [1148, 0]
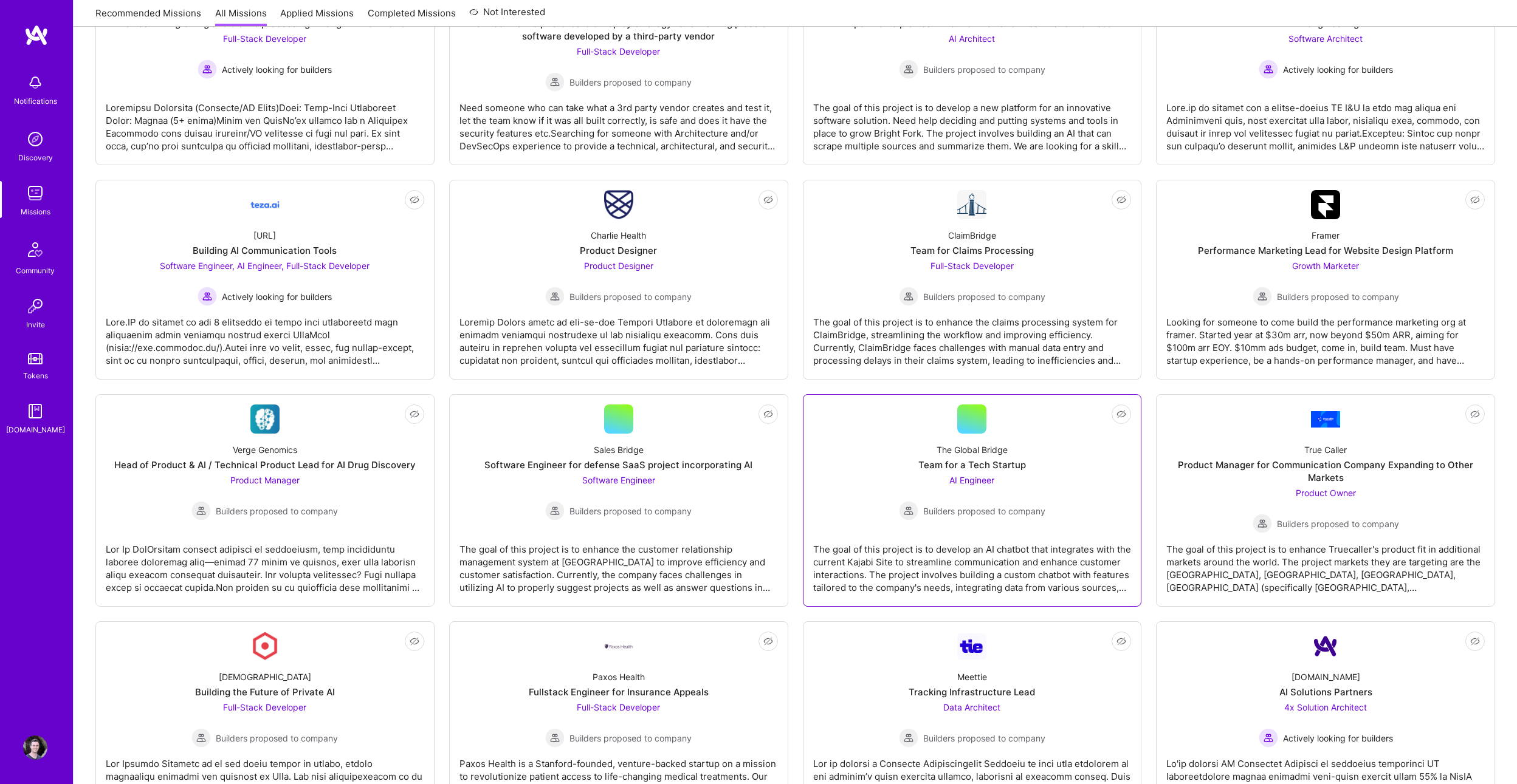
click at [849, 502] on div "The Global Bridge Team for a Tech Startup AI Engineer Builders proposed to comp…" at bounding box center [972, 477] width 319 height 87
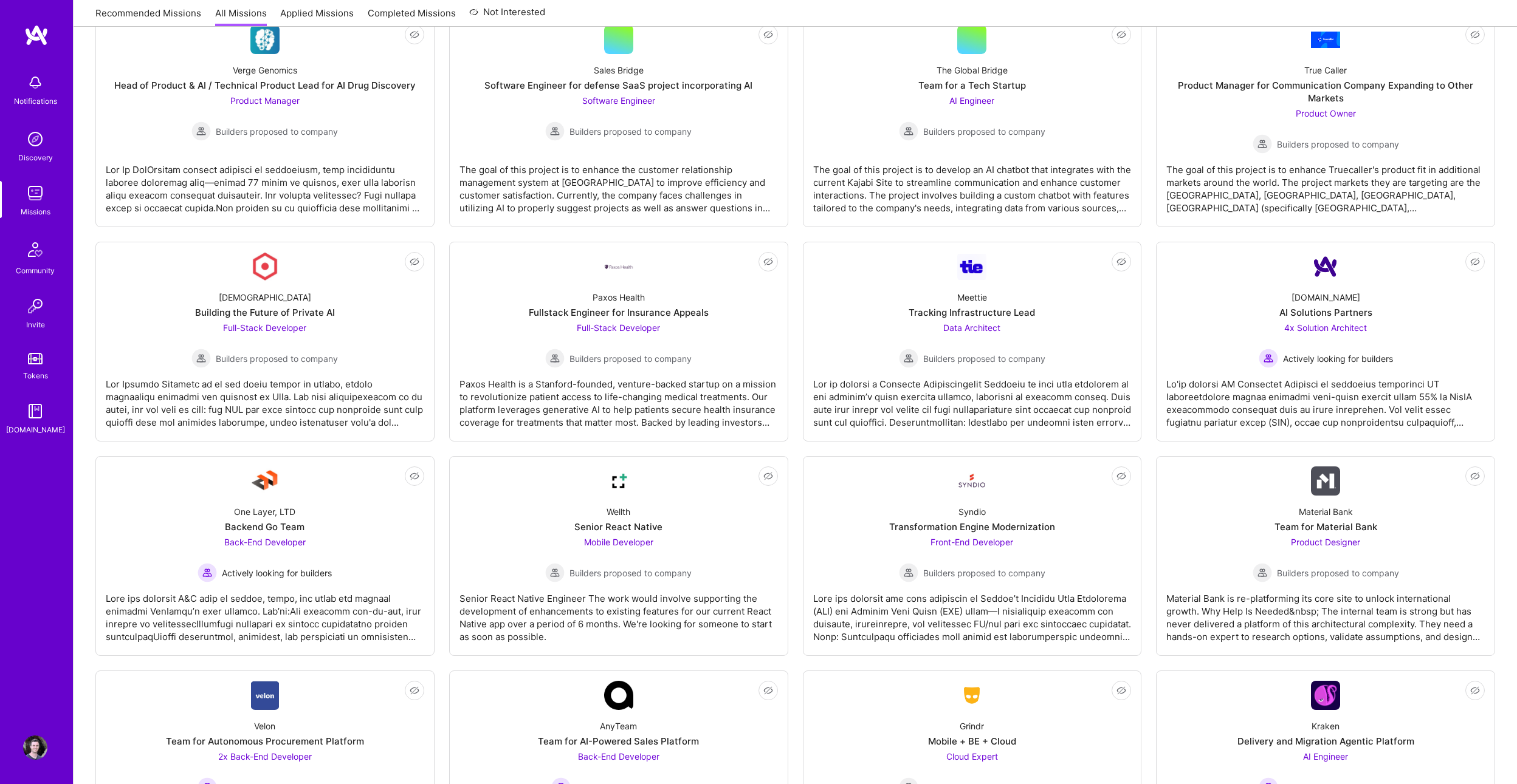
scroll to position [1525, 0]
click at [415, 343] on div "[DEMOGRAPHIC_DATA] Building the Future of Private AI Full-Stack Developer Build…" at bounding box center [265, 326] width 319 height 87
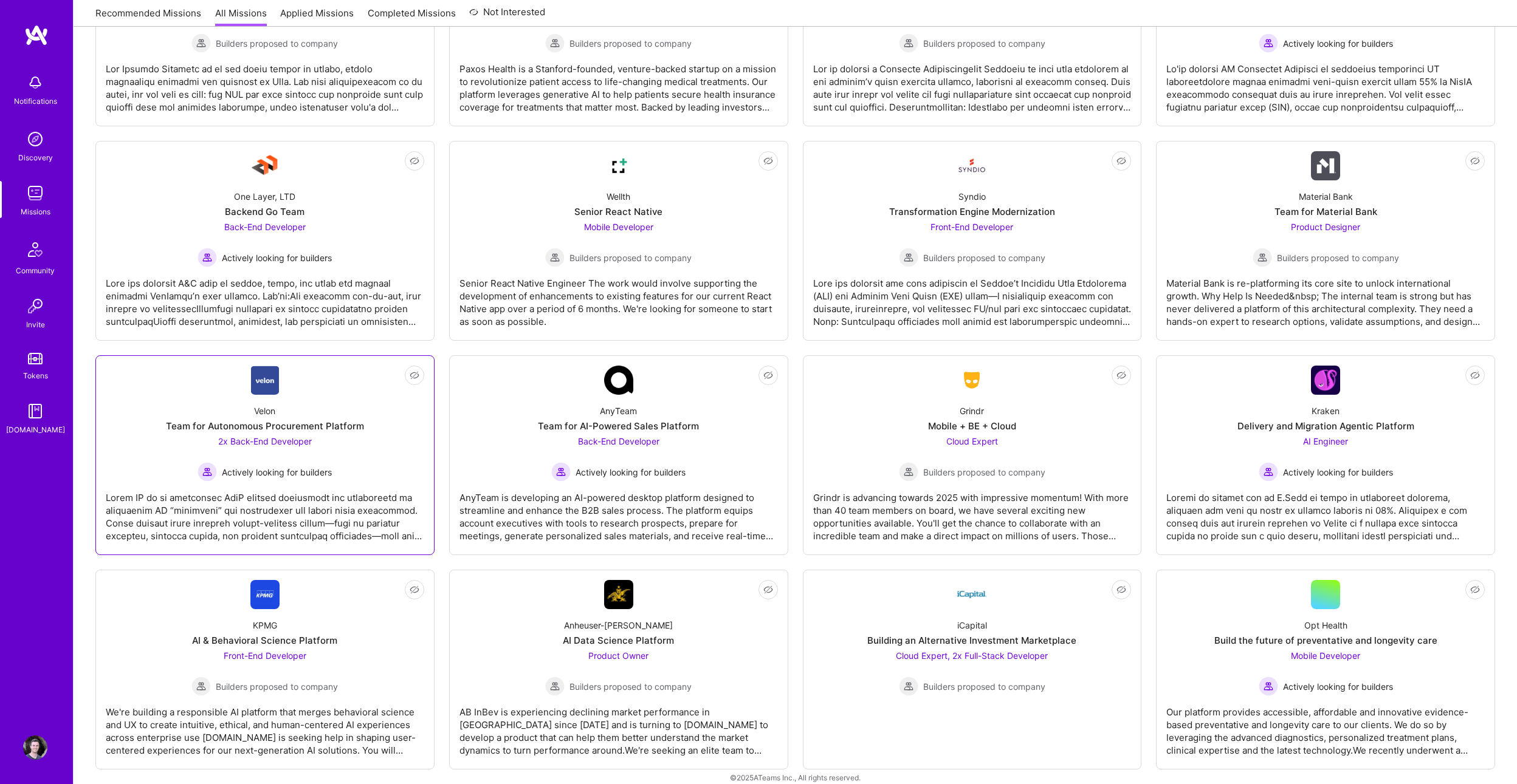
scroll to position [1842, 0]
click at [384, 427] on div "Velon Team for Autonomous Procurement Platform 2x Back-End Developer Actively l…" at bounding box center [265, 439] width 319 height 87
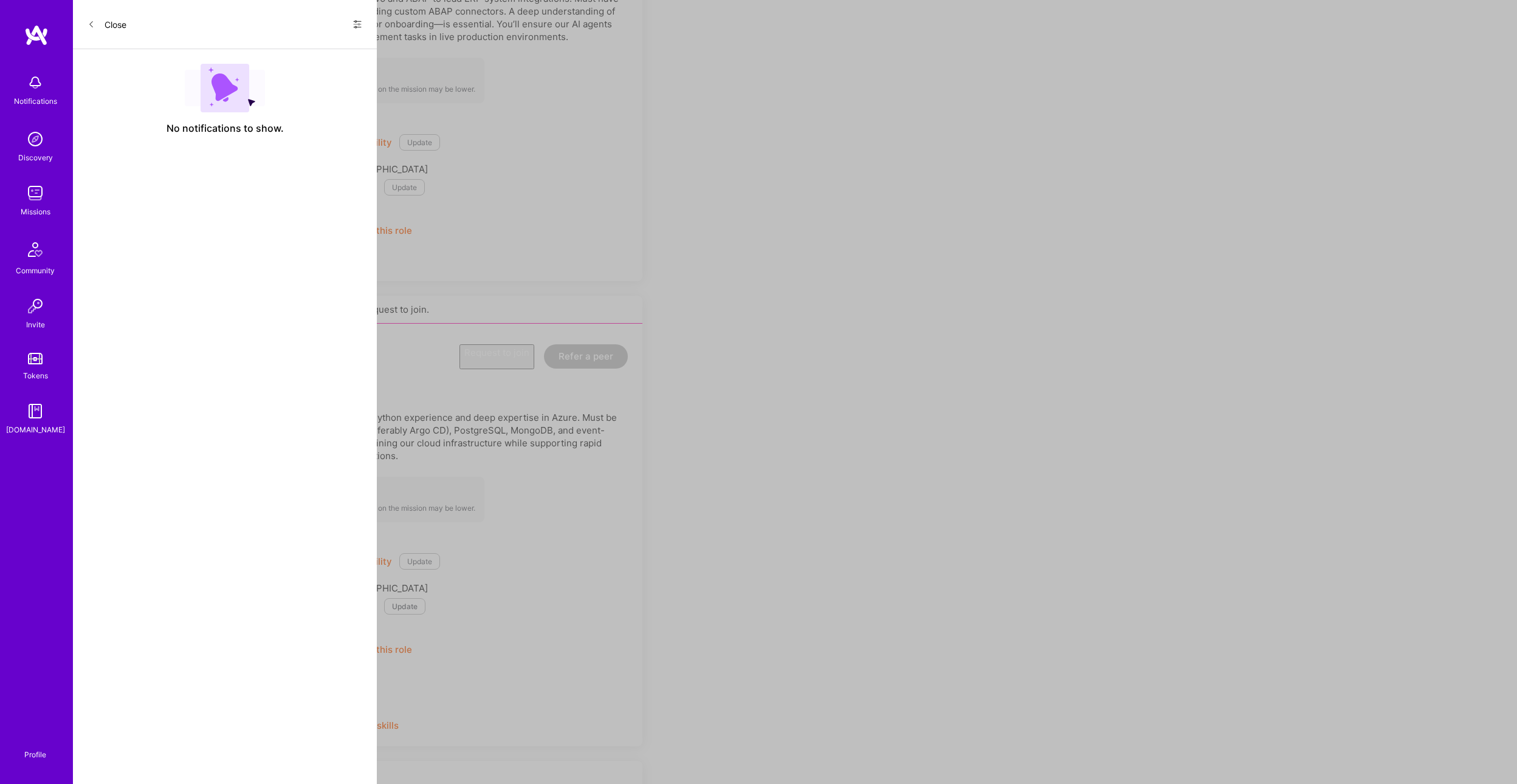
scroll to position [1842, 0]
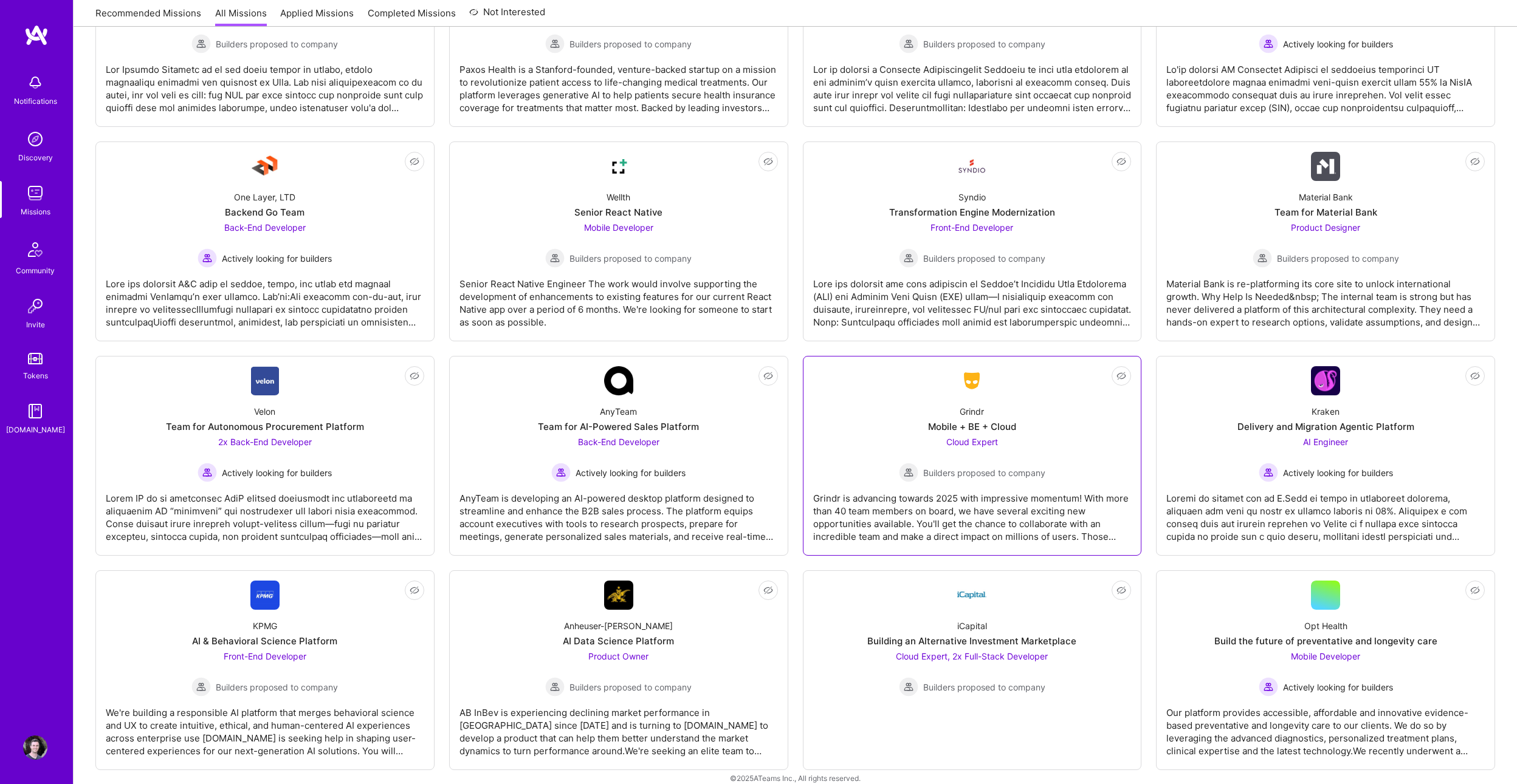
click at [1057, 414] on div "Grindr Mobile + BE + Cloud Cloud Expert Builders proposed to company" at bounding box center [972, 439] width 319 height 87
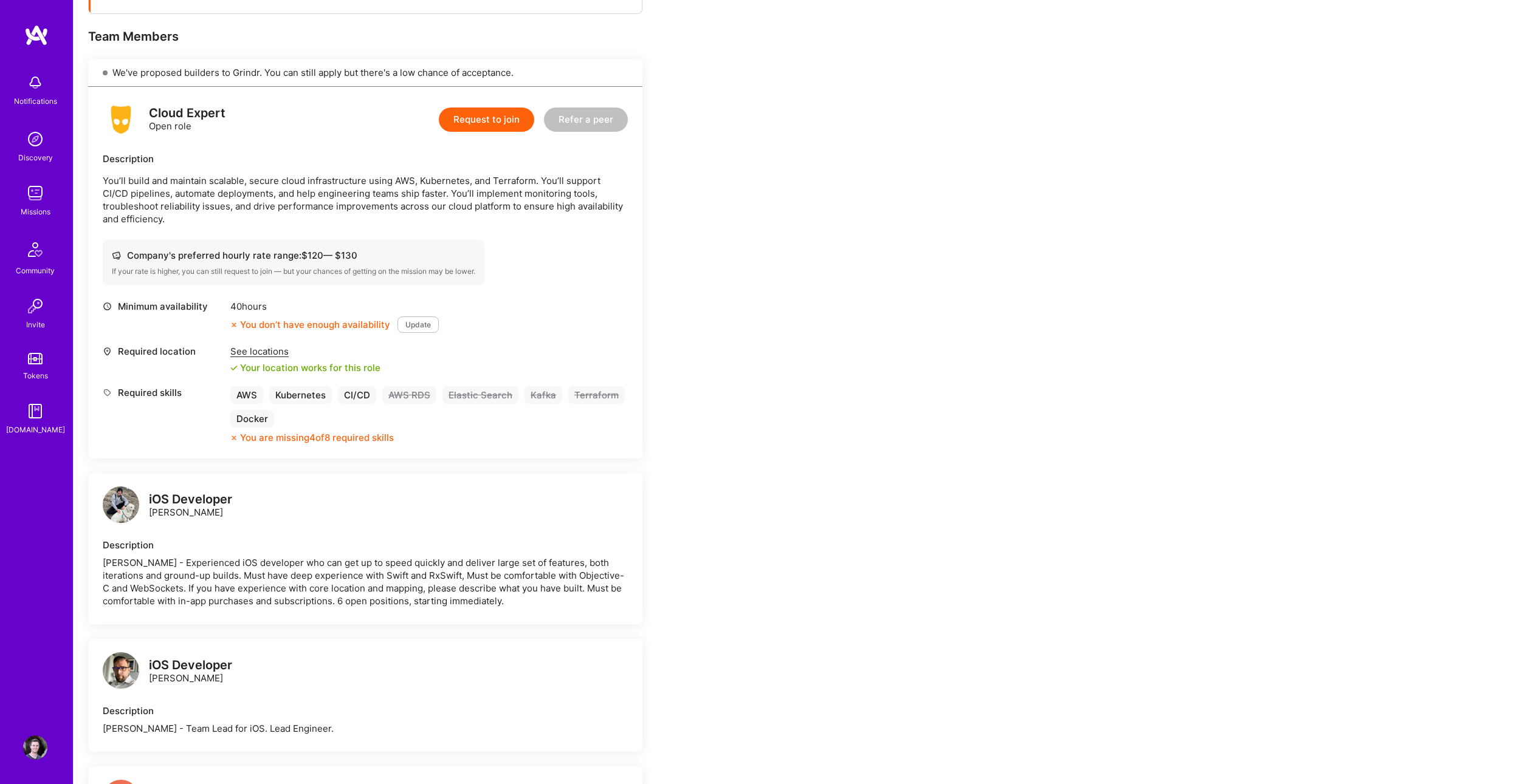
scroll to position [227, 0]
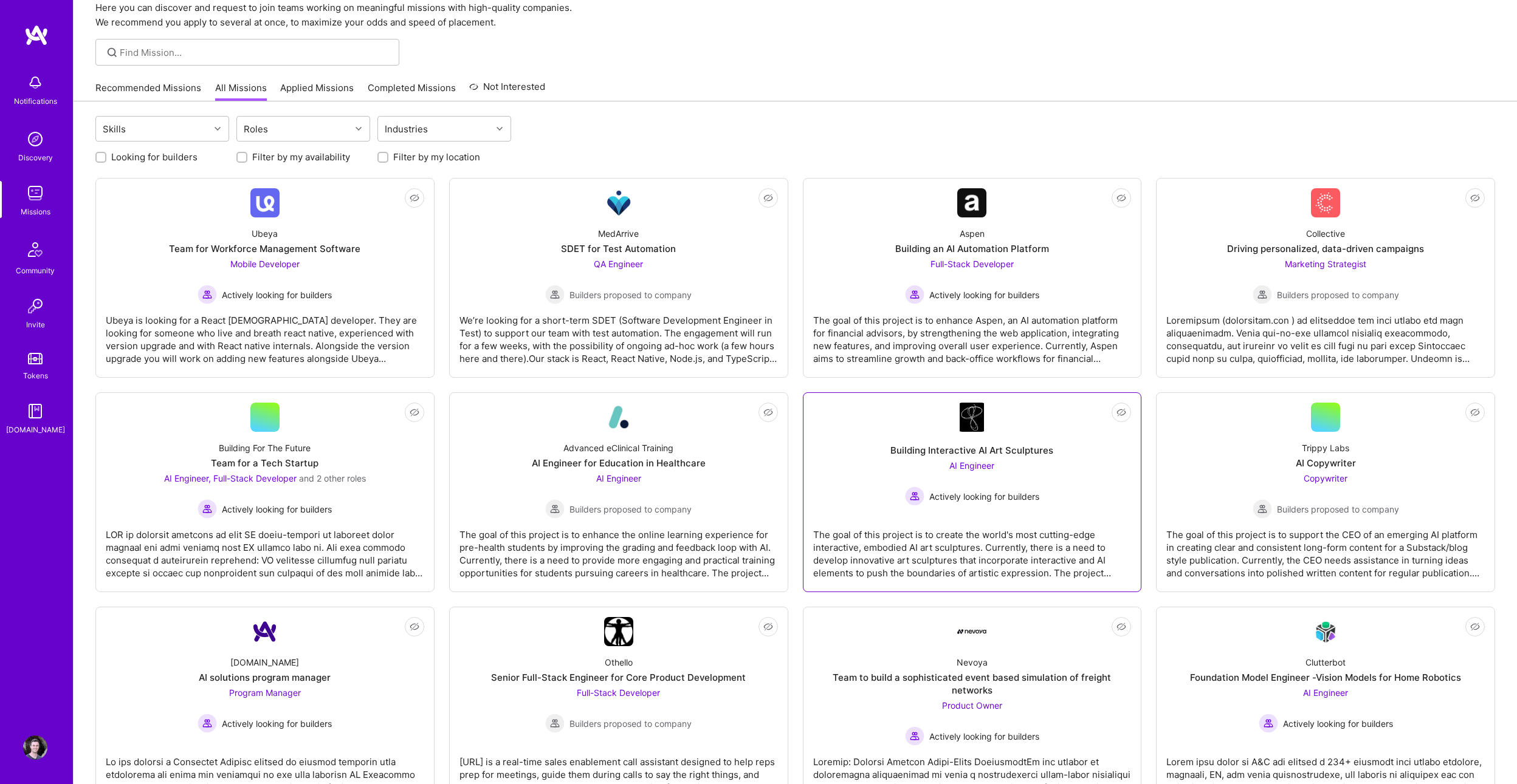
scroll to position [51, 0]
click at [642, 122] on div "Skills Roles Industries" at bounding box center [796, 131] width 1400 height 29
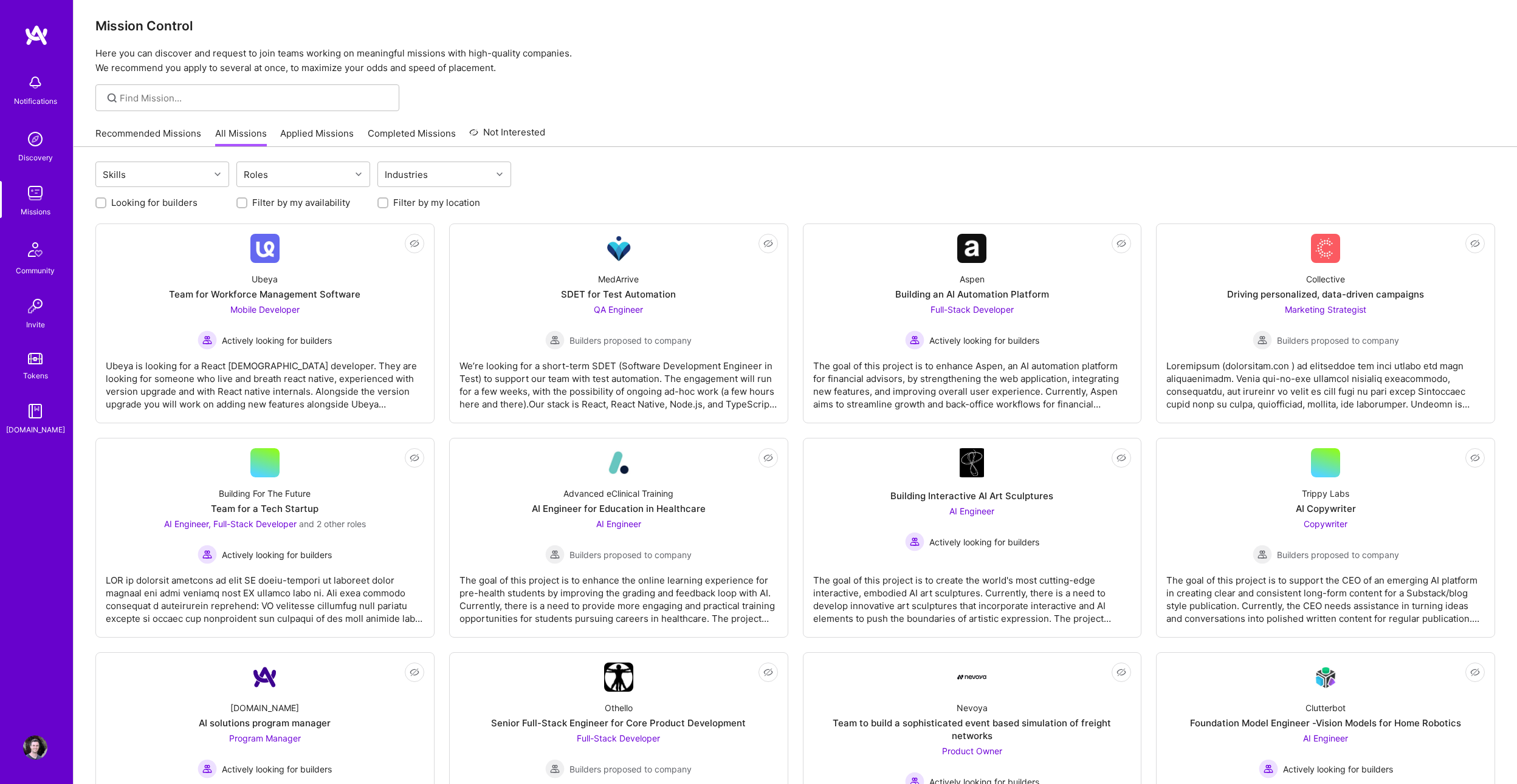
scroll to position [0, 0]
